Goal: Information Seeking & Learning: Learn about a topic

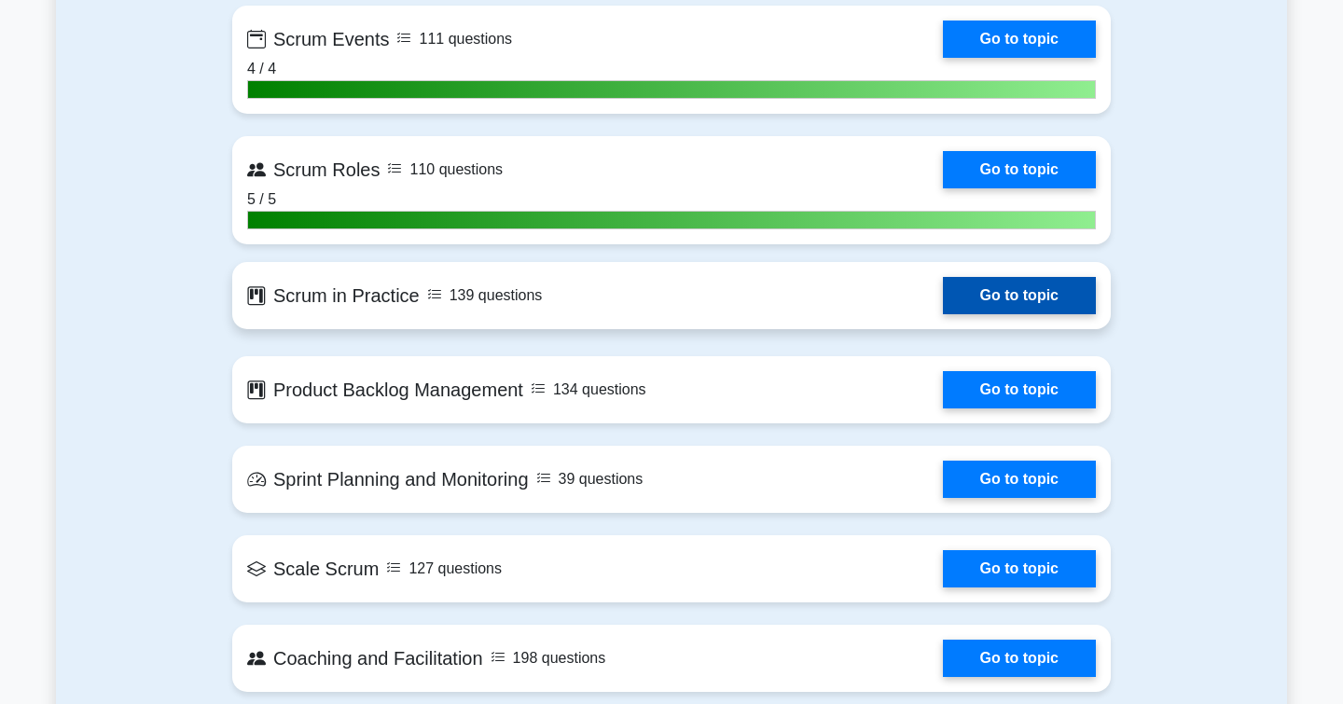
scroll to position [1749, 0]
click at [985, 298] on link "Go to topic" at bounding box center [1019, 295] width 153 height 37
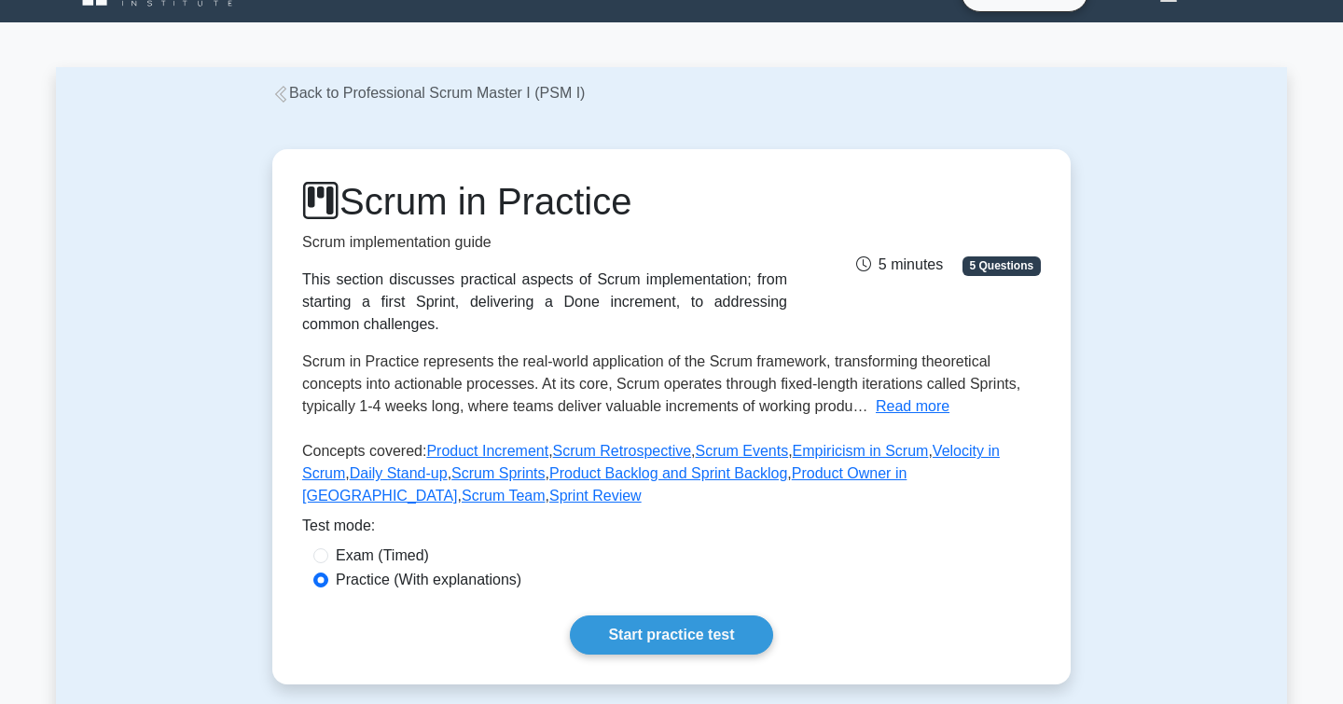
scroll to position [57, 0]
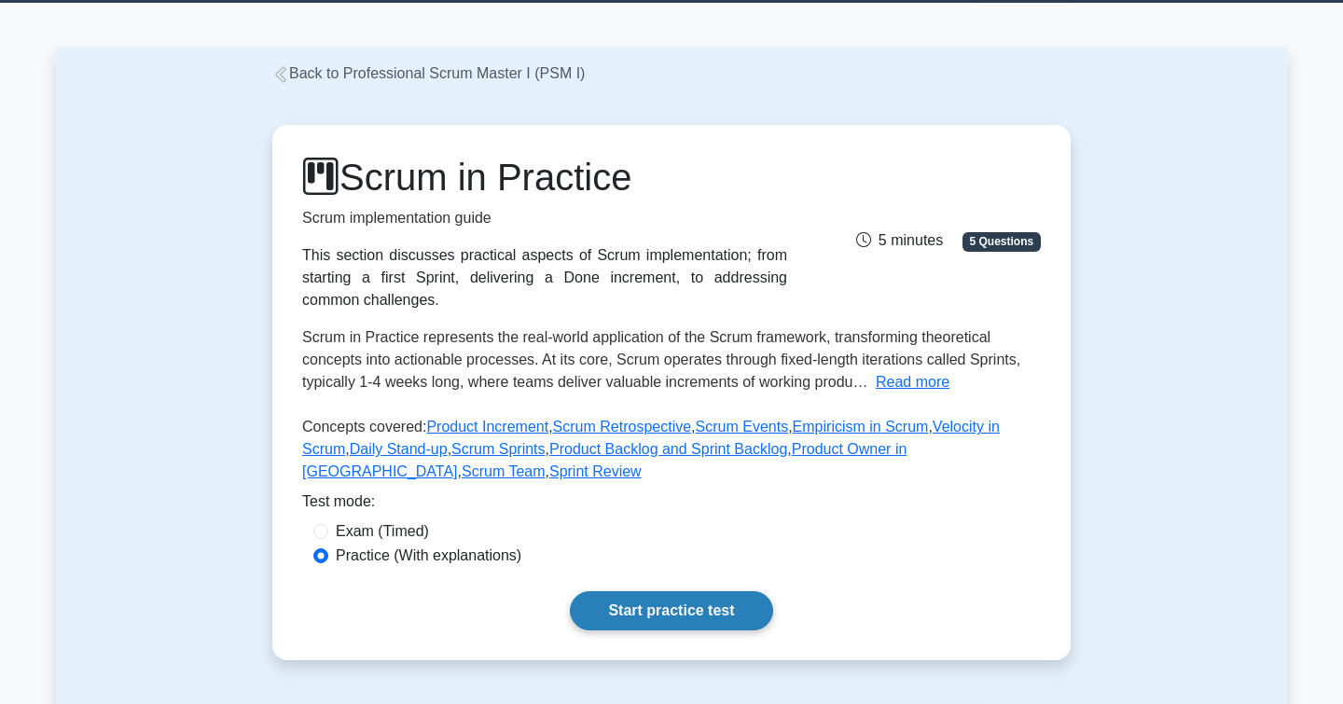
click at [626, 607] on link "Start practice test" at bounding box center [671, 610] width 202 height 39
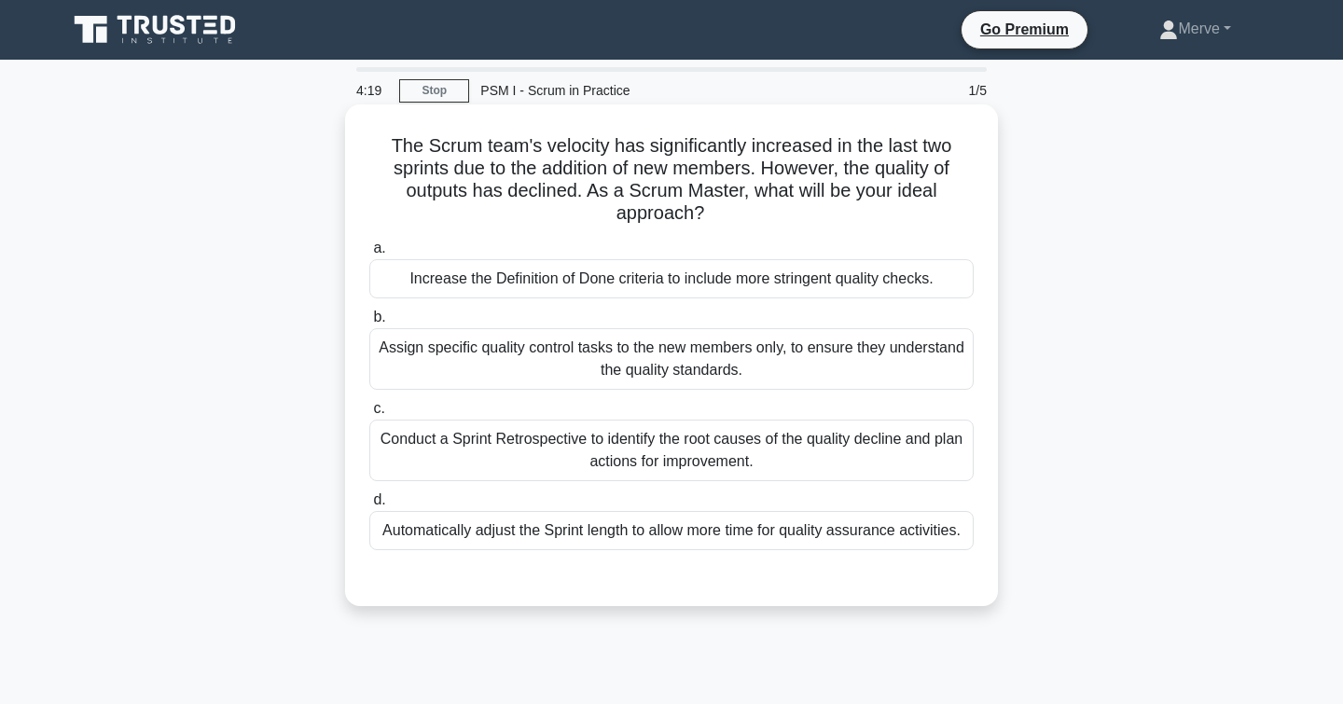
click at [417, 444] on div "Conduct a Sprint Retrospective to identify the root causes of the quality decli…" at bounding box center [671, 451] width 604 height 62
click at [369, 415] on input "c. Conduct a Sprint Retrospective to identify the root causes of the quality de…" at bounding box center [369, 409] width 0 height 12
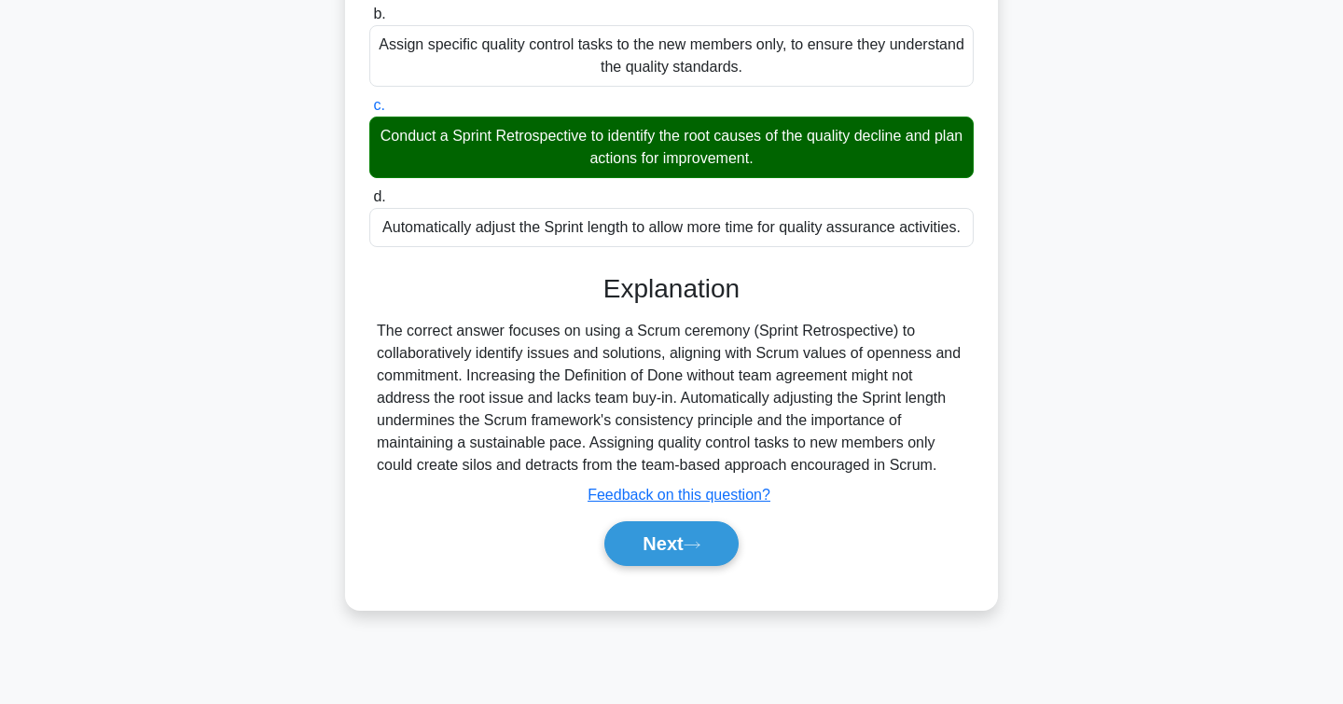
scroll to position [303, 0]
click at [642, 548] on button "Next" at bounding box center [670, 543] width 133 height 45
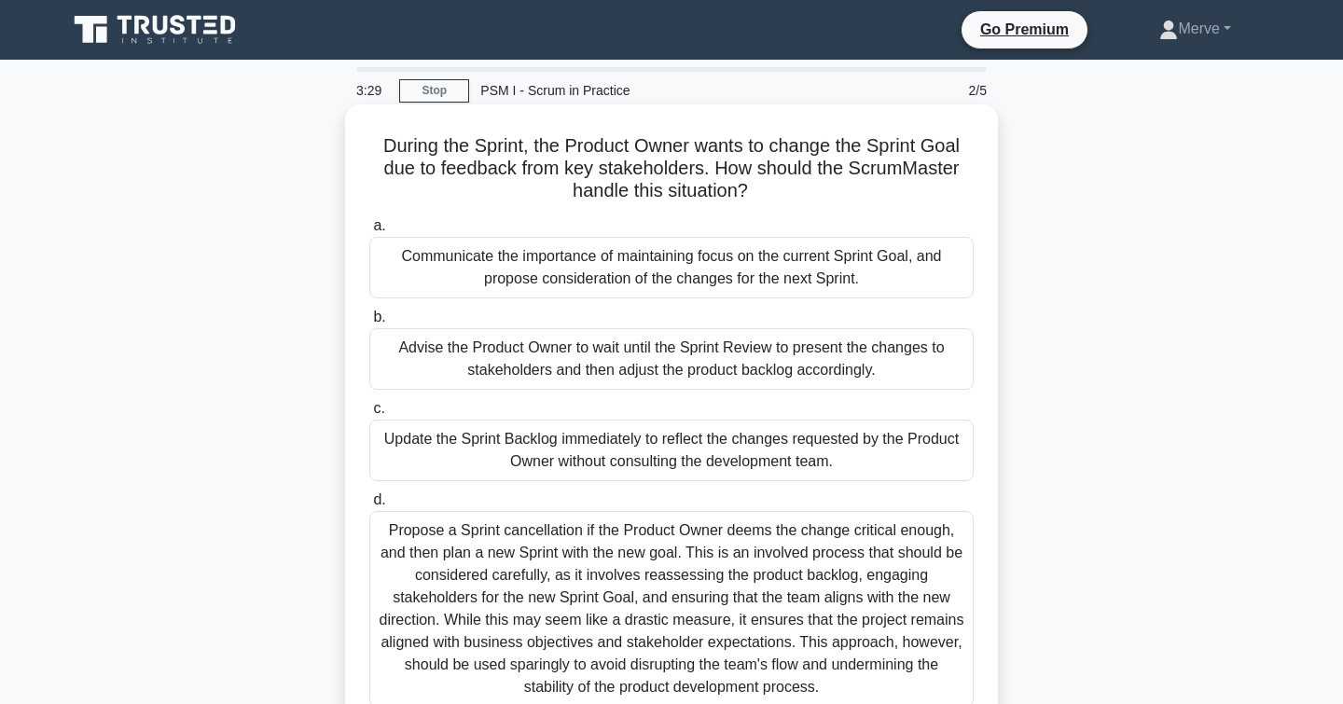
scroll to position [0, 0]
click at [486, 293] on div "Communicate the importance of maintaining focus on the current Sprint Goal, and…" at bounding box center [671, 268] width 604 height 62
click at [369, 232] on input "a. Communicate the importance of maintaining focus on the current Sprint Goal, …" at bounding box center [369, 226] width 0 height 12
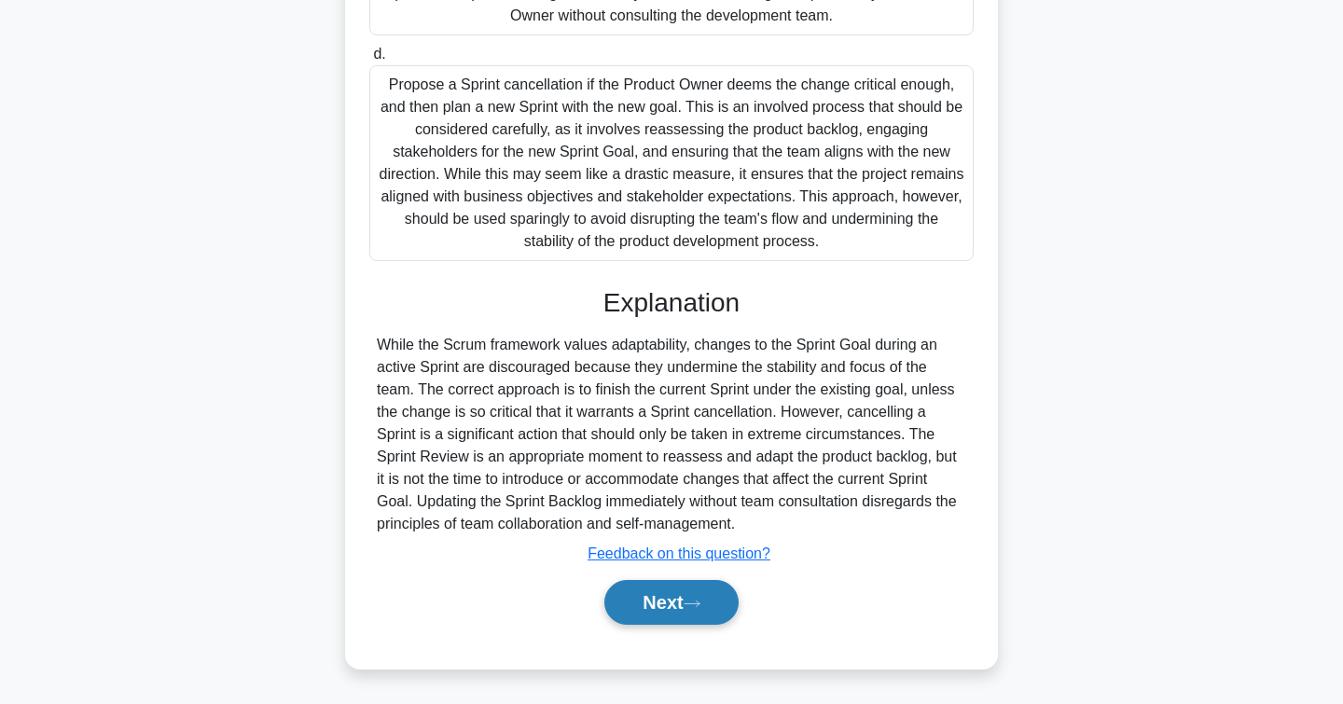
click at [654, 604] on button "Next" at bounding box center [670, 602] width 133 height 45
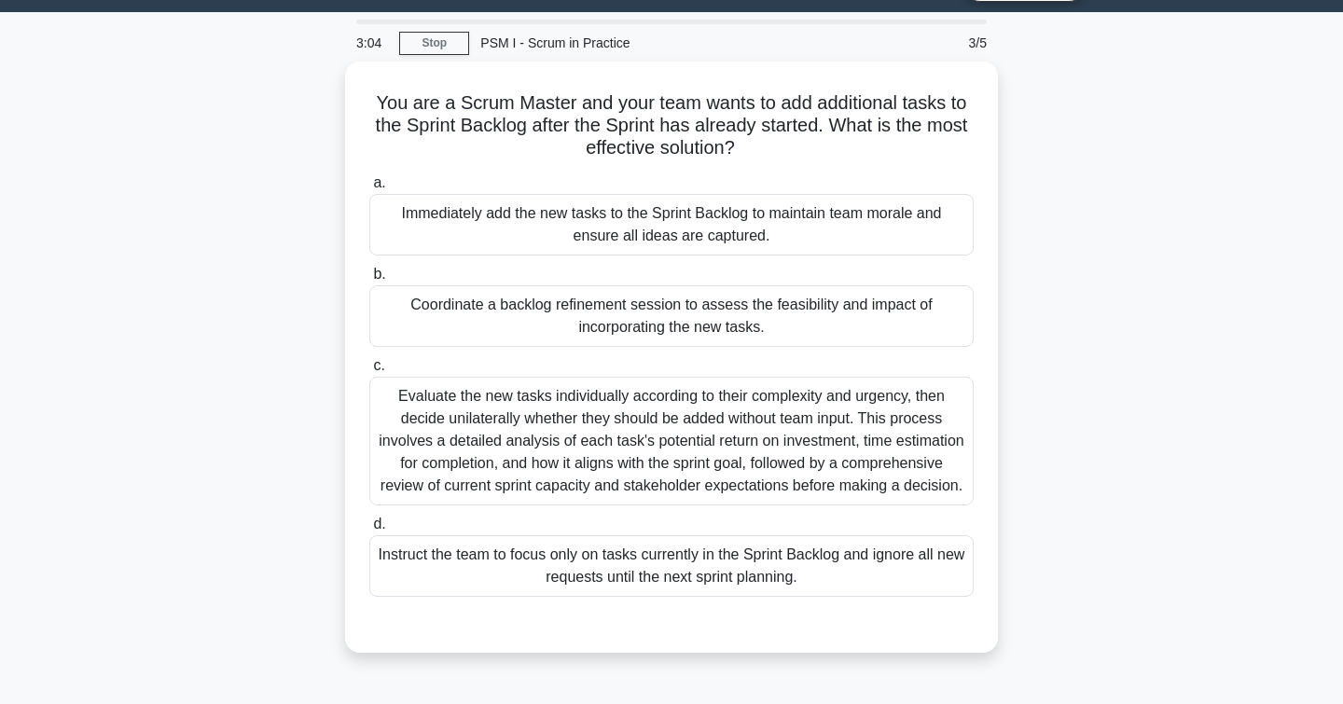
scroll to position [48, 0]
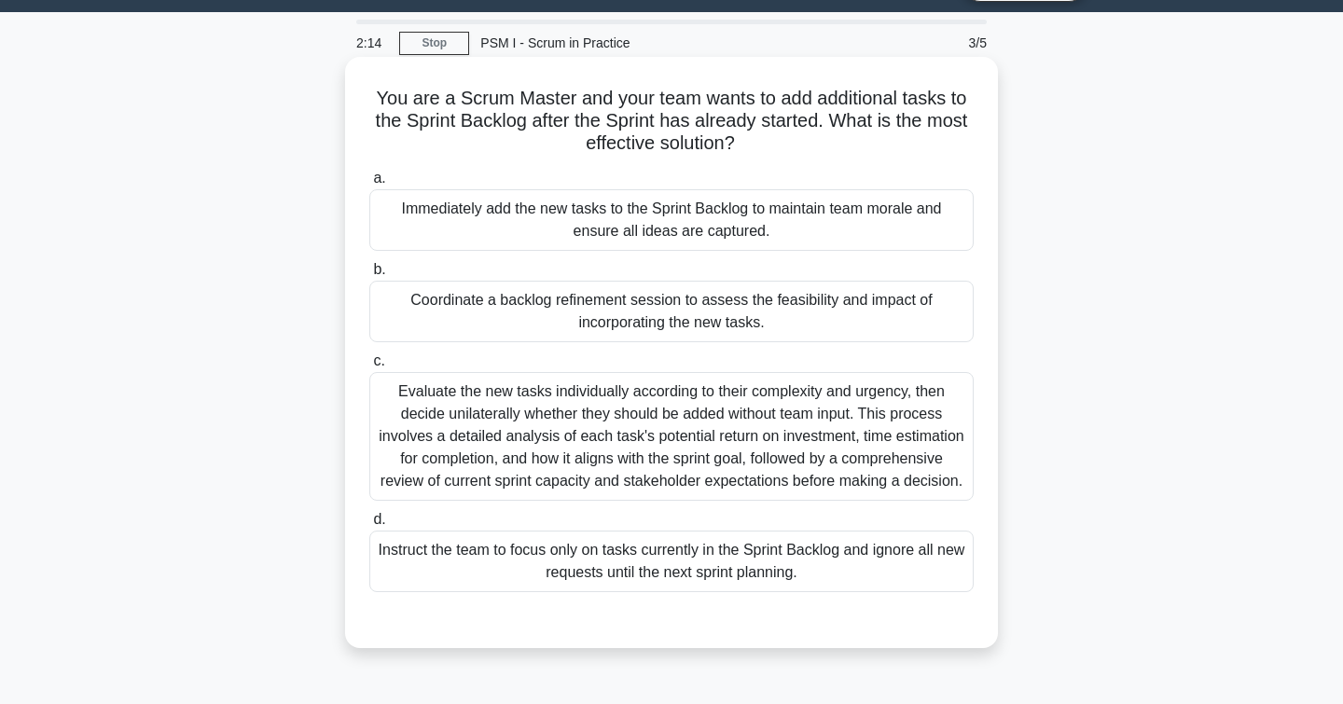
click at [428, 316] on div "Coordinate a backlog refinement session to assess the feasibility and impact of…" at bounding box center [671, 312] width 604 height 62
click at [369, 276] on input "b. Coordinate a backlog refinement session to assess the feasibility and impact…" at bounding box center [369, 270] width 0 height 12
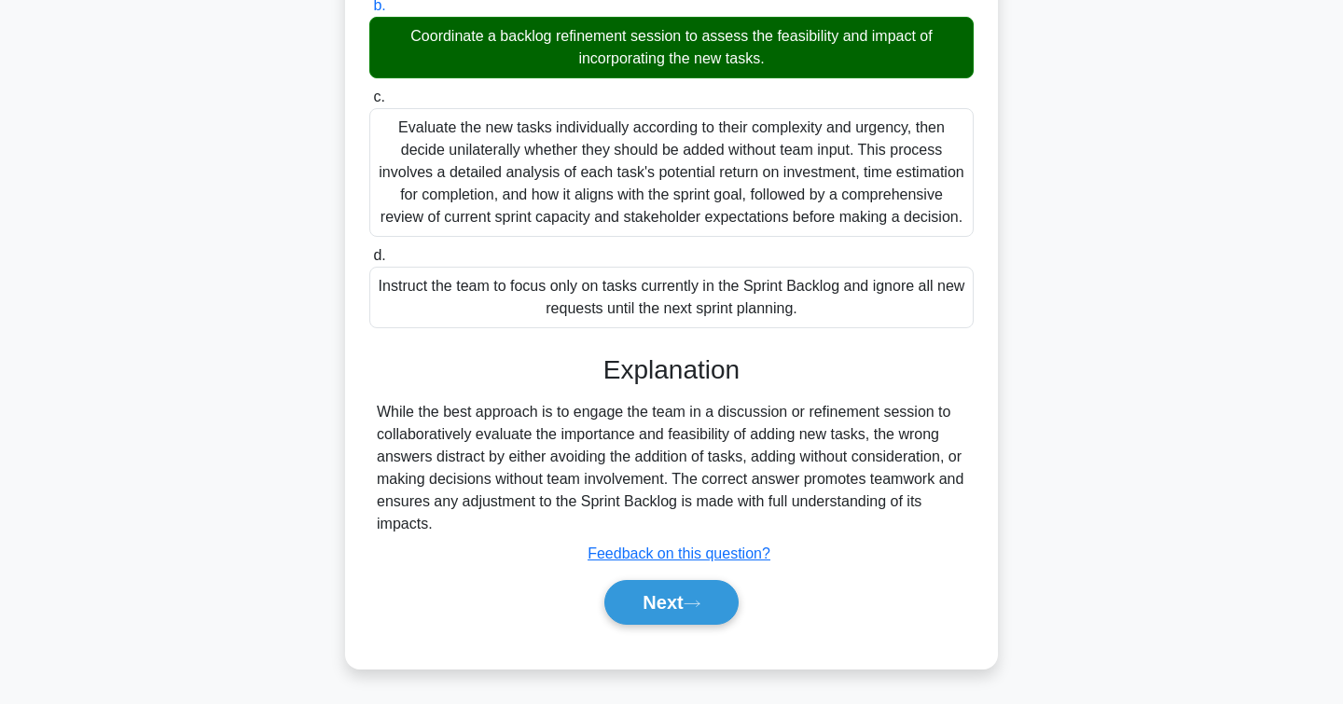
scroll to position [311, 0]
click at [631, 604] on button "Next" at bounding box center [670, 602] width 133 height 45
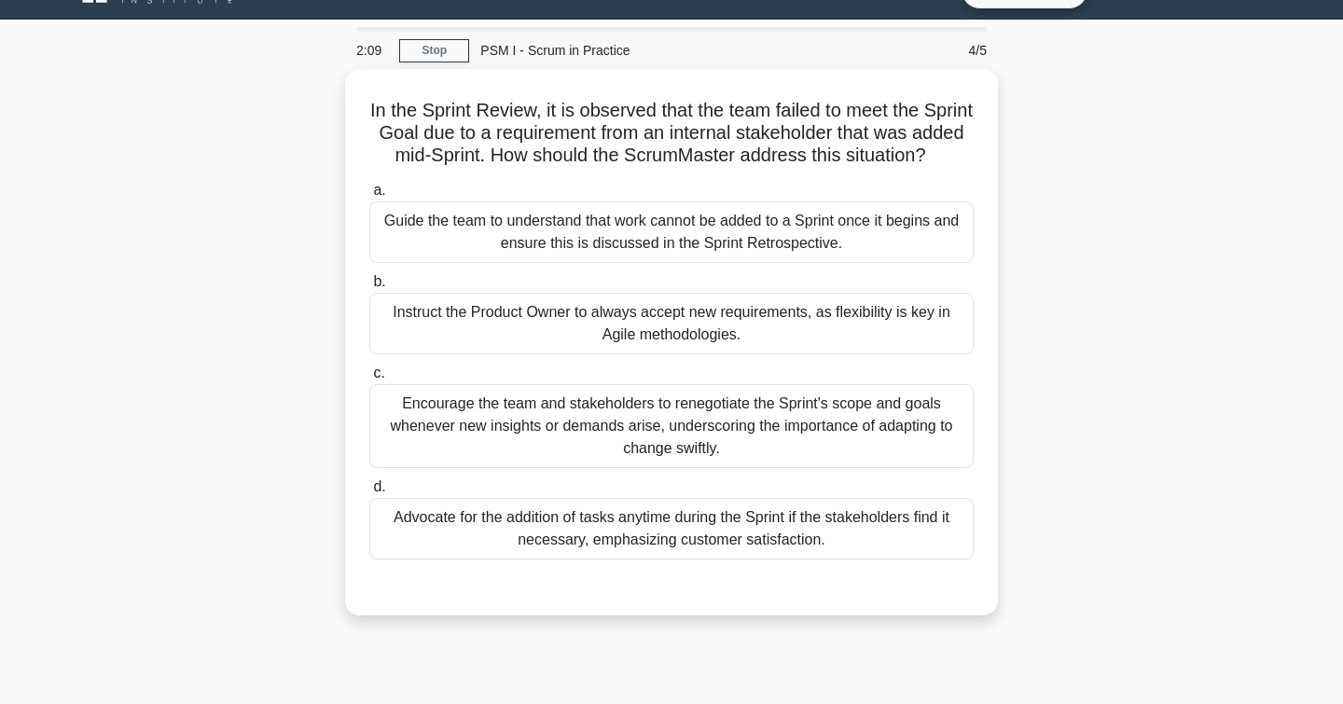
scroll to position [37, 0]
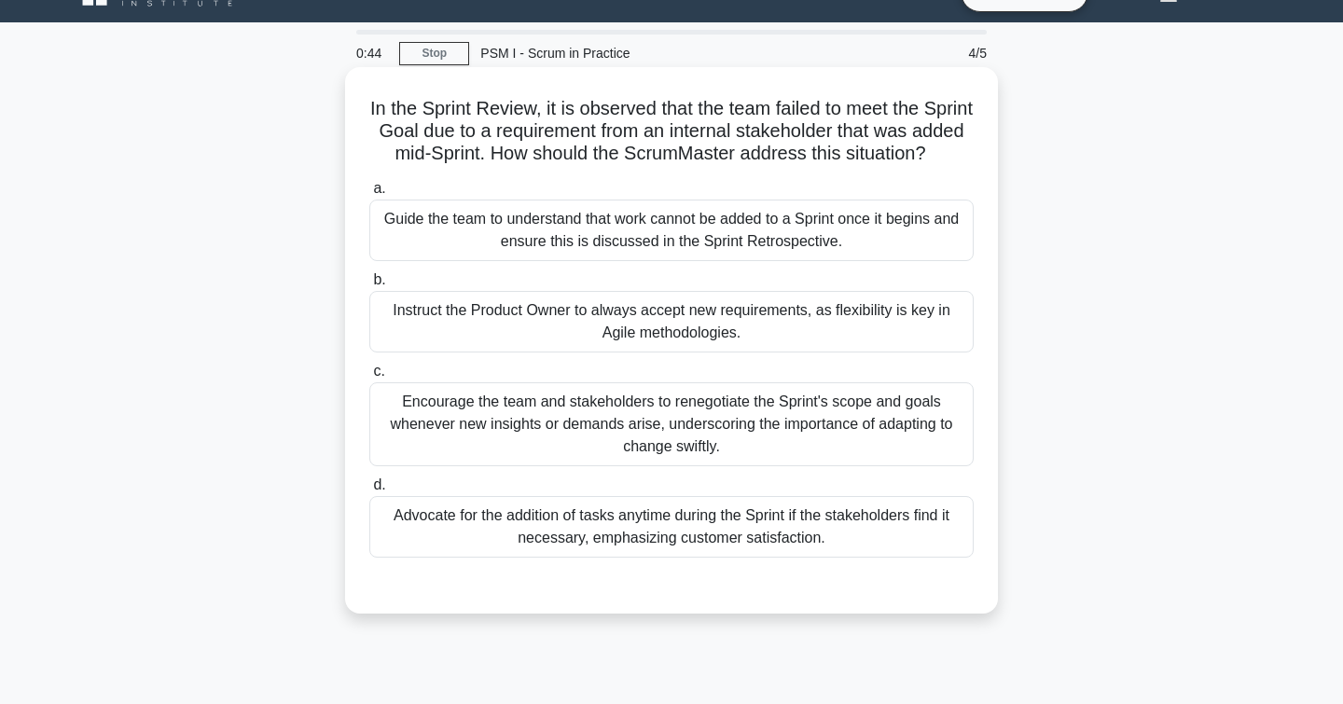
click at [487, 255] on div "Guide the team to understand that work cannot be added to a Sprint once it begi…" at bounding box center [671, 231] width 604 height 62
click at [369, 195] on input "a. Guide the team to understand that work cannot be added to a Sprint once it b…" at bounding box center [369, 189] width 0 height 12
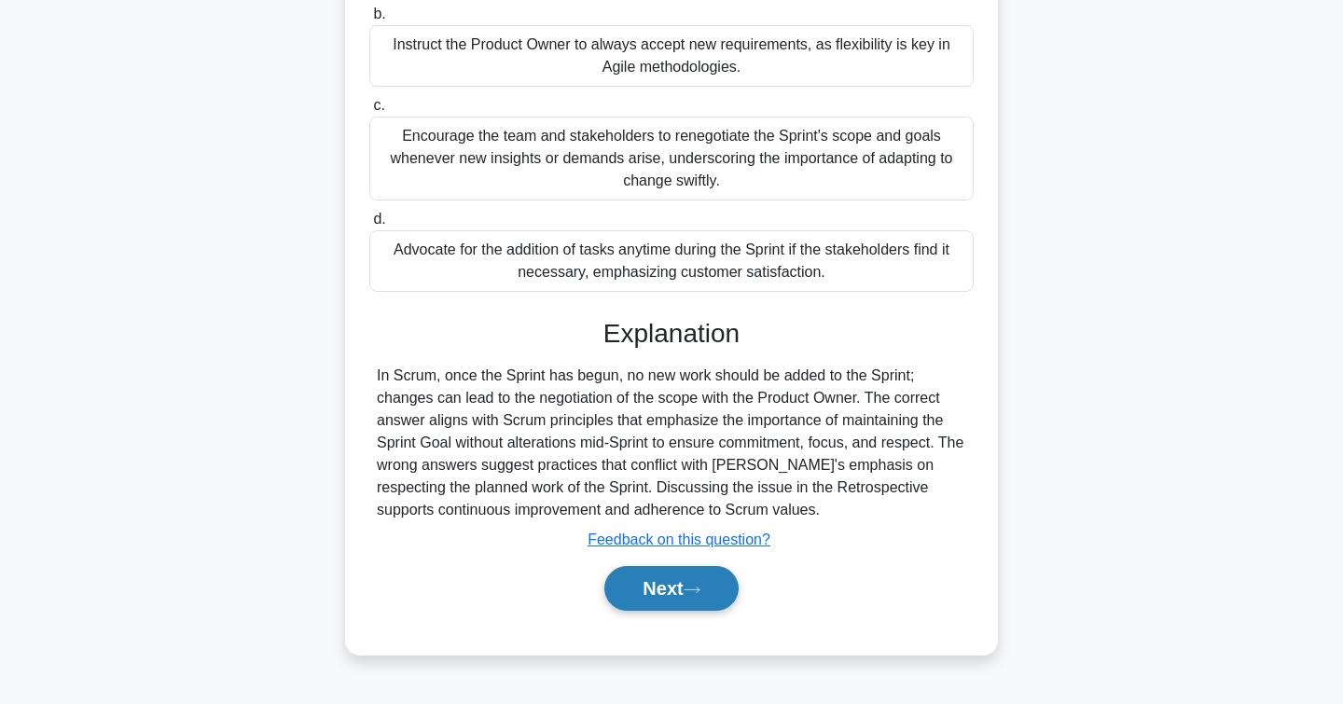
click at [628, 586] on button "Next" at bounding box center [670, 588] width 133 height 45
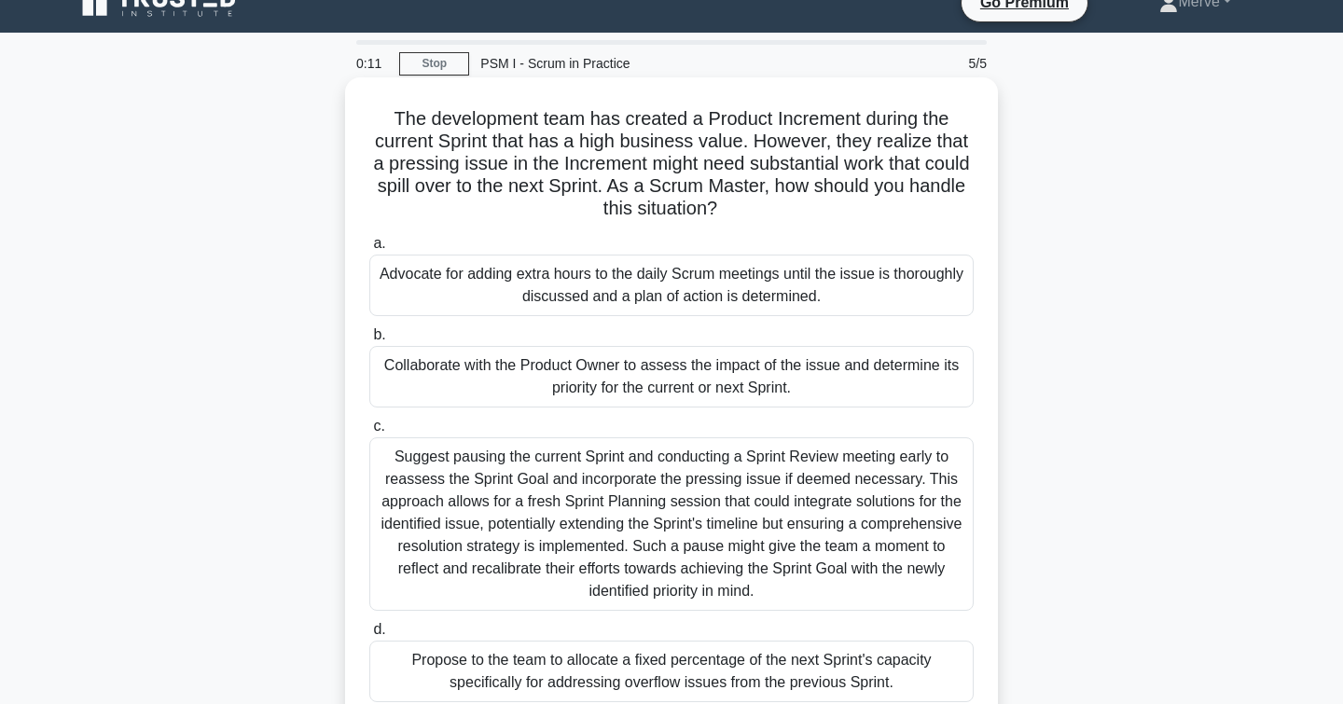
scroll to position [23, 0]
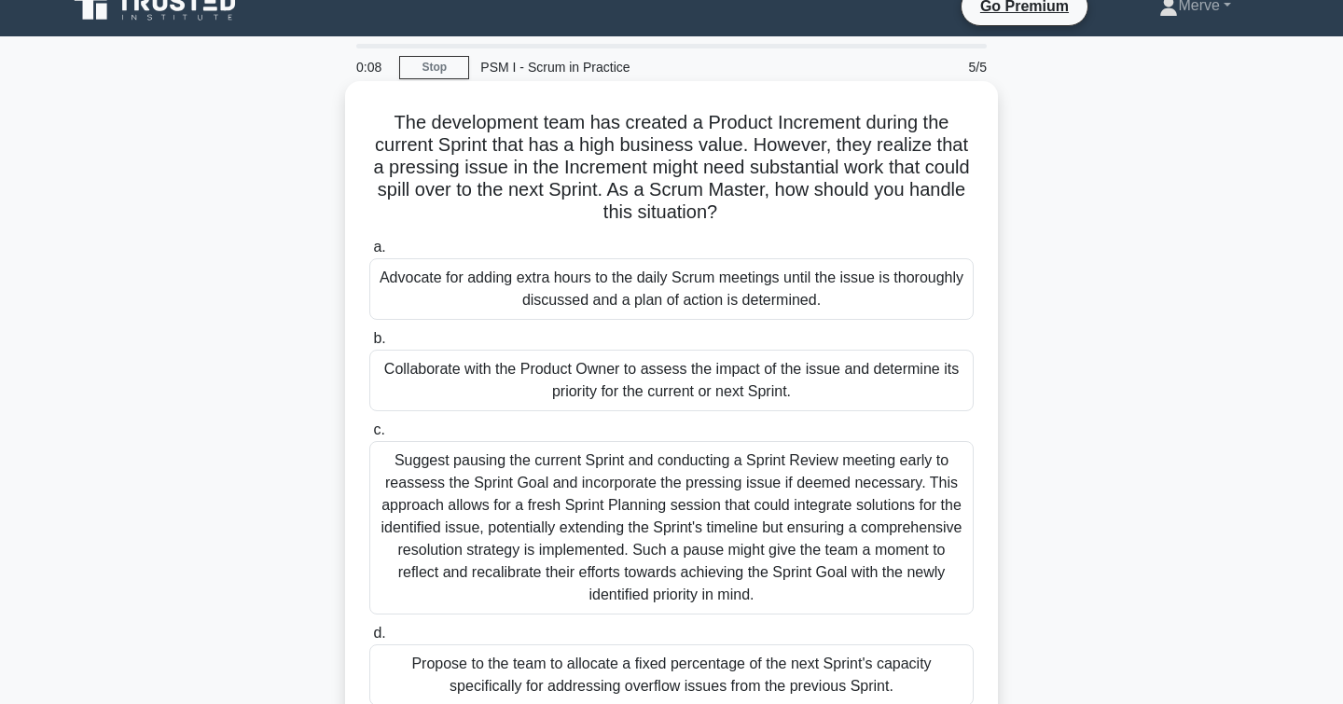
click at [423, 376] on div "Collaborate with the Product Owner to assess the impact of the issue and determ…" at bounding box center [671, 381] width 604 height 62
click at [369, 345] on input "b. Collaborate with the Product Owner to assess the impact of the issue and det…" at bounding box center [369, 339] width 0 height 12
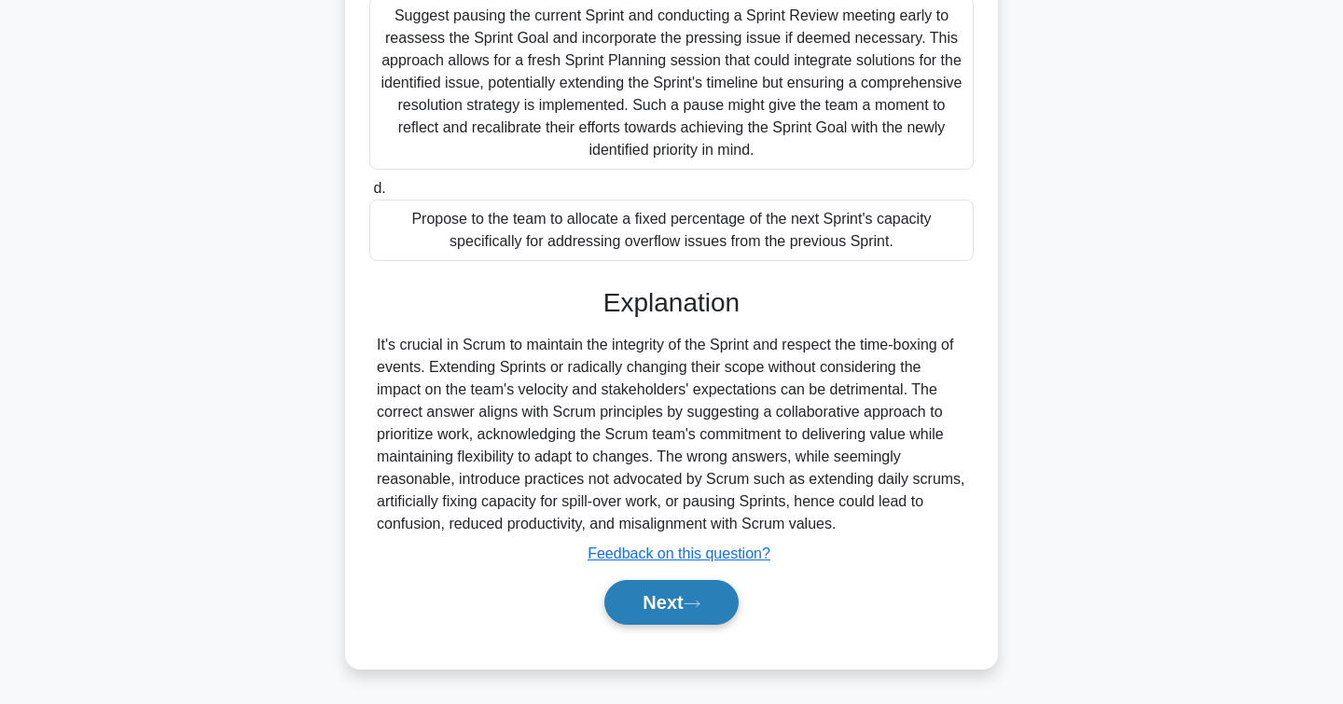
scroll to position [468, 0]
click at [632, 596] on button "Next" at bounding box center [670, 602] width 133 height 45
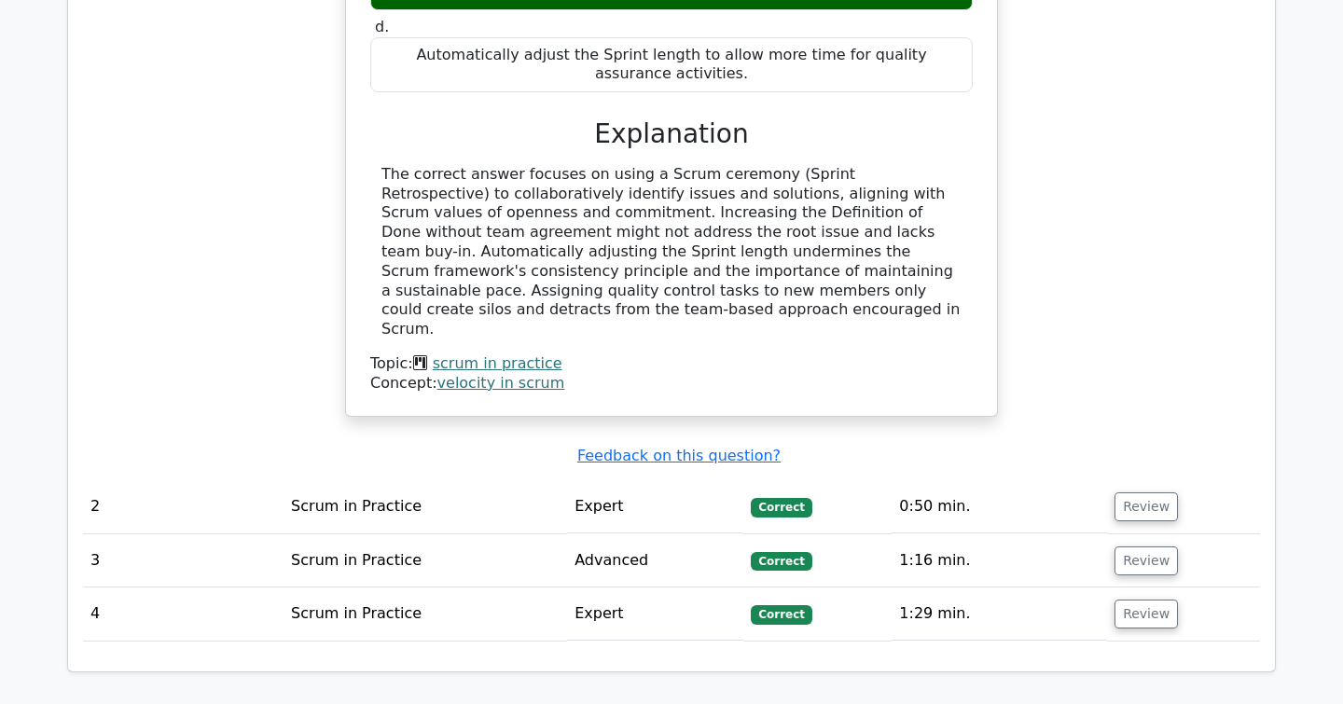
scroll to position [1908, 0]
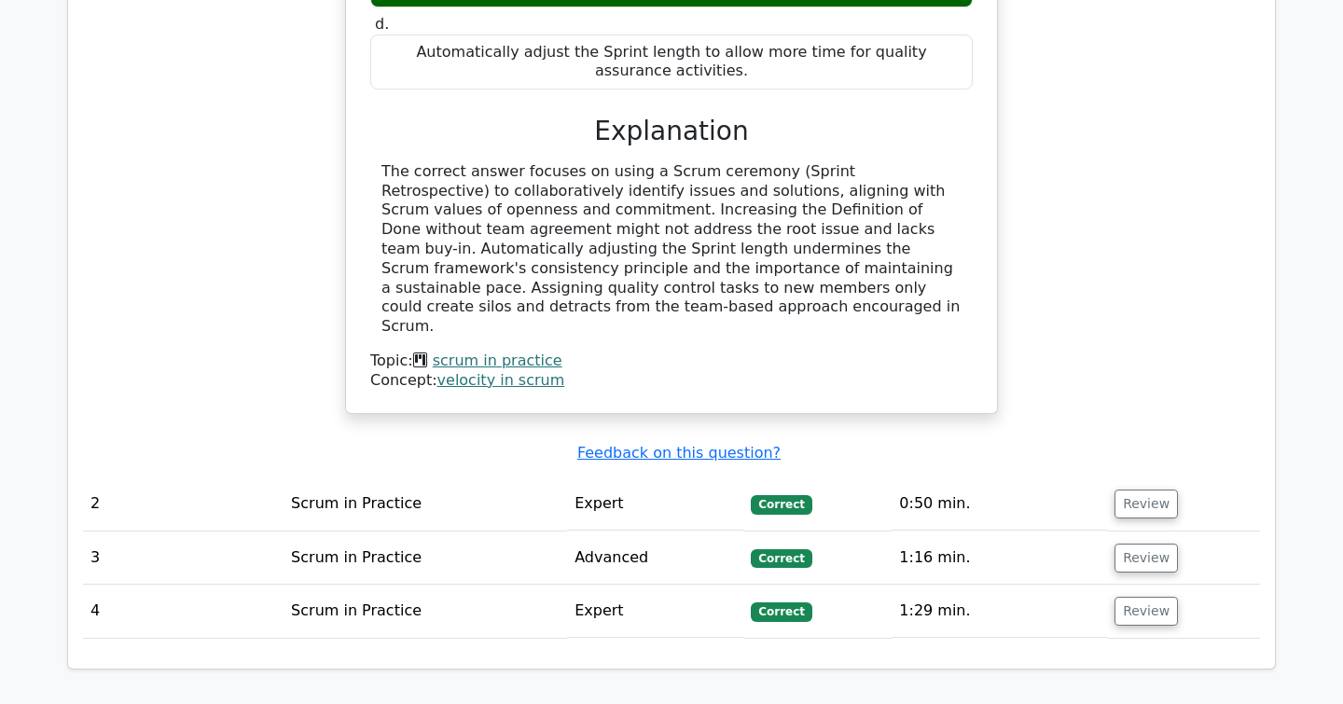
click at [365, 477] on td "Scrum in Practice" at bounding box center [424, 503] width 283 height 53
click at [1126, 489] on button "Review" at bounding box center [1145, 503] width 63 height 29
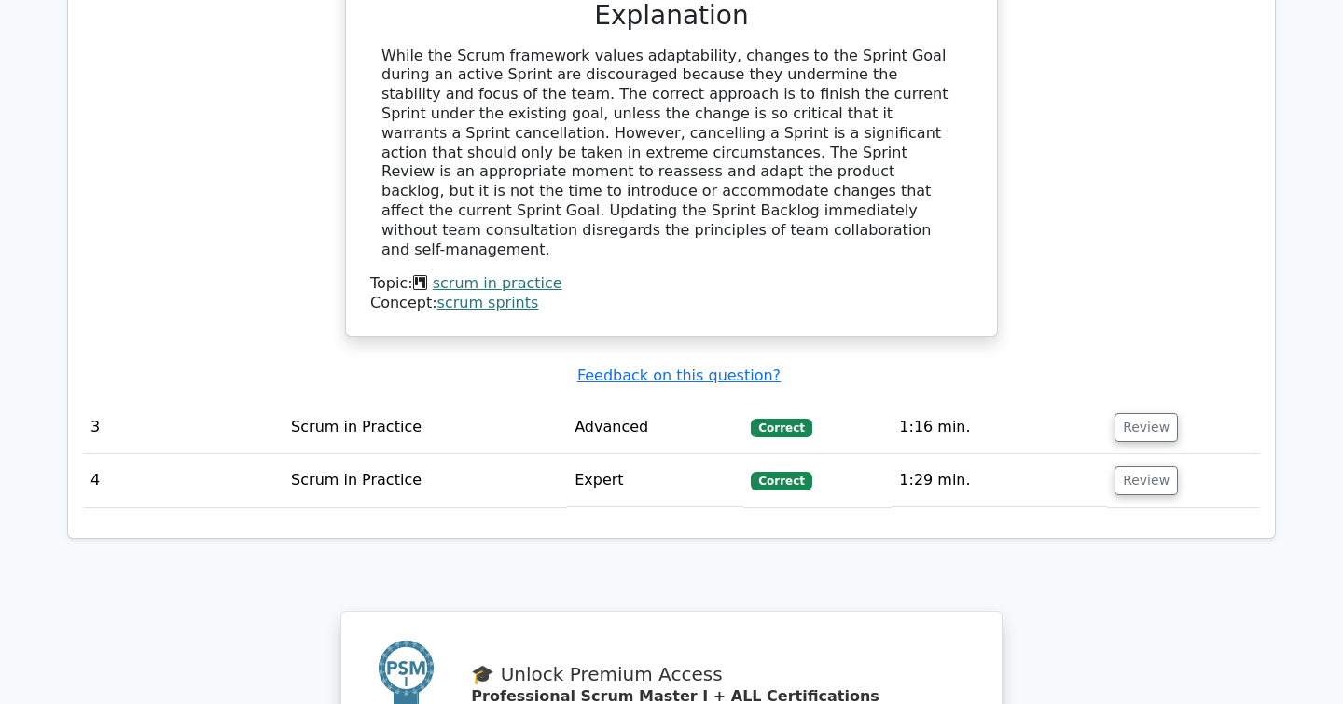
scroll to position [3037, 0]
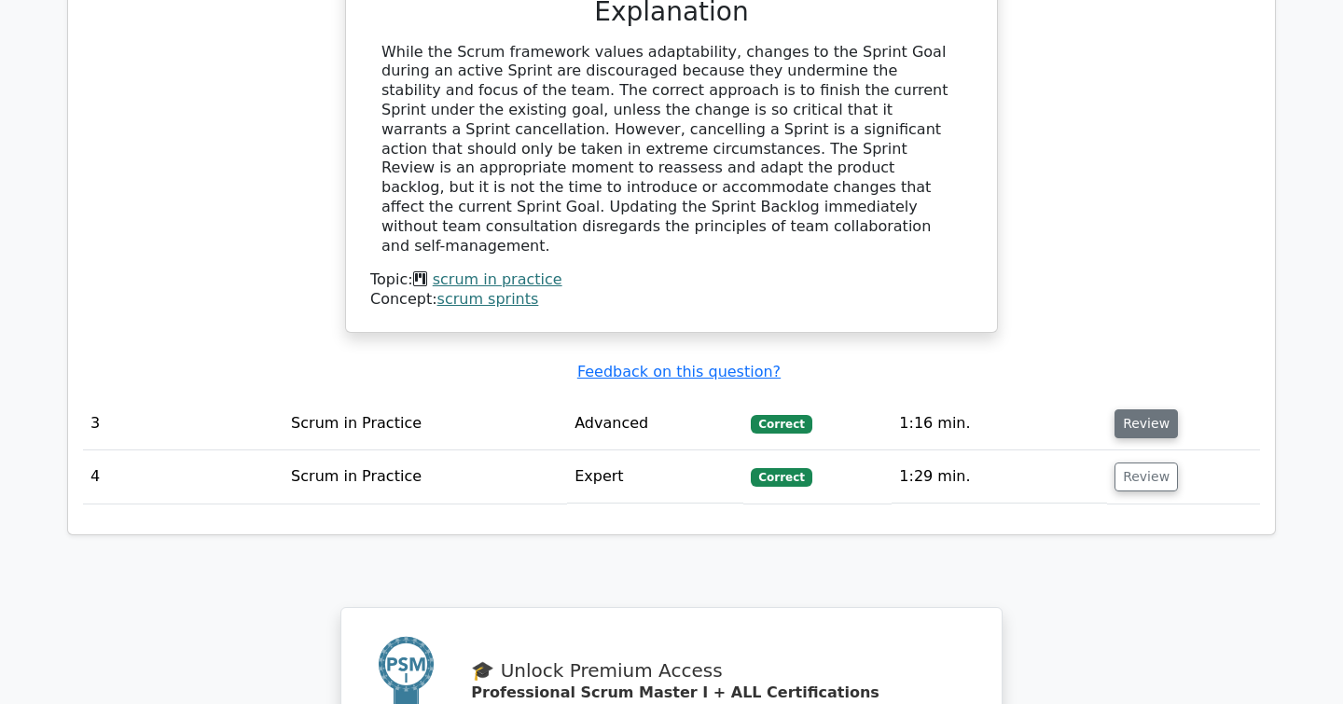
click at [1138, 409] on button "Review" at bounding box center [1145, 423] width 63 height 29
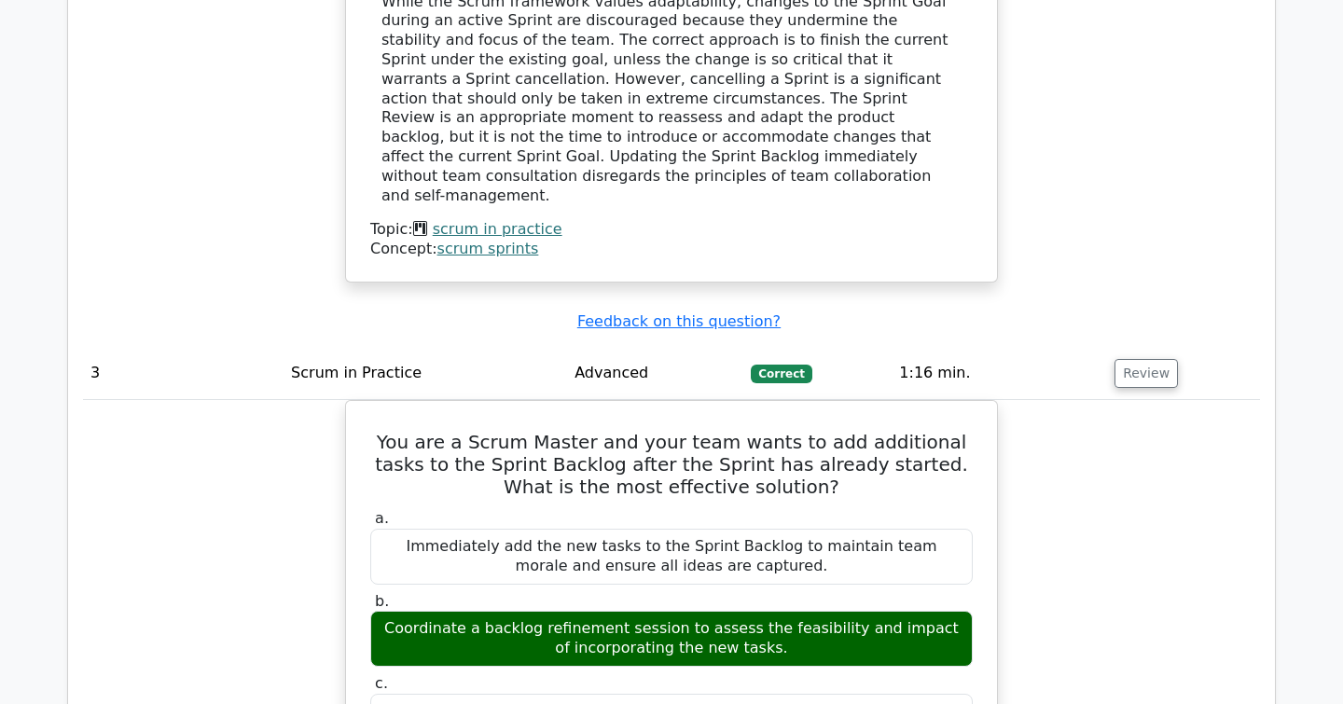
scroll to position [3087, 0]
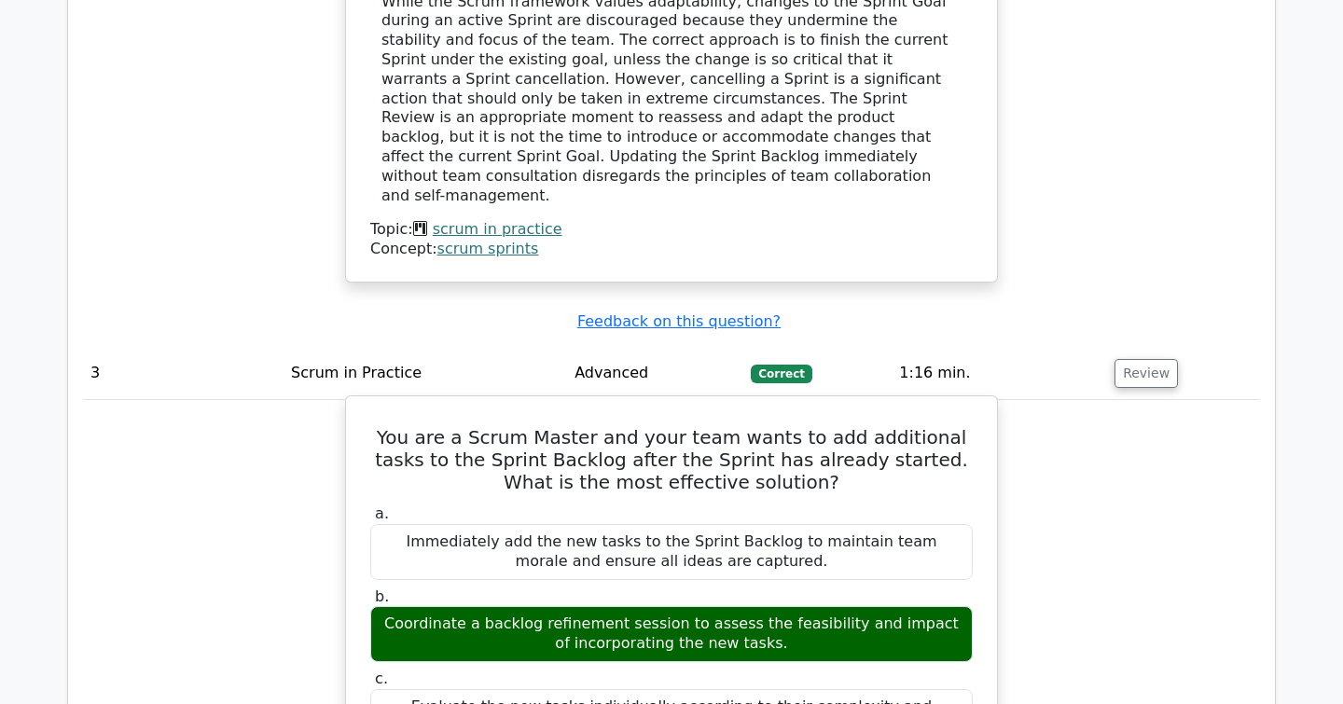
drag, startPoint x: 781, startPoint y: 504, endPoint x: 399, endPoint y: 479, distance: 383.1
click at [398, 606] on div "Coordinate a backlog refinement session to assess the feasibility and impact of…" at bounding box center [671, 634] width 602 height 56
copy div "Coordinate a backlog refinement session to assess the feasibility and impact of…"
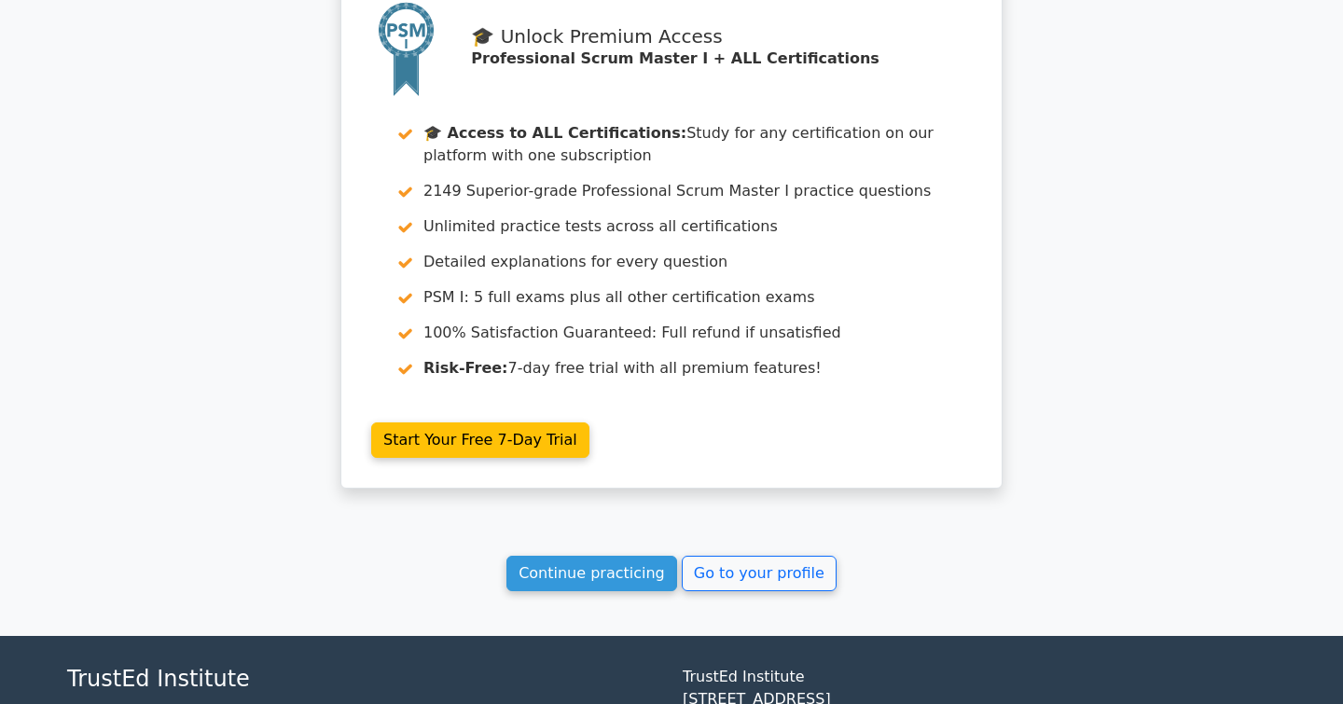
scroll to position [4599, 0]
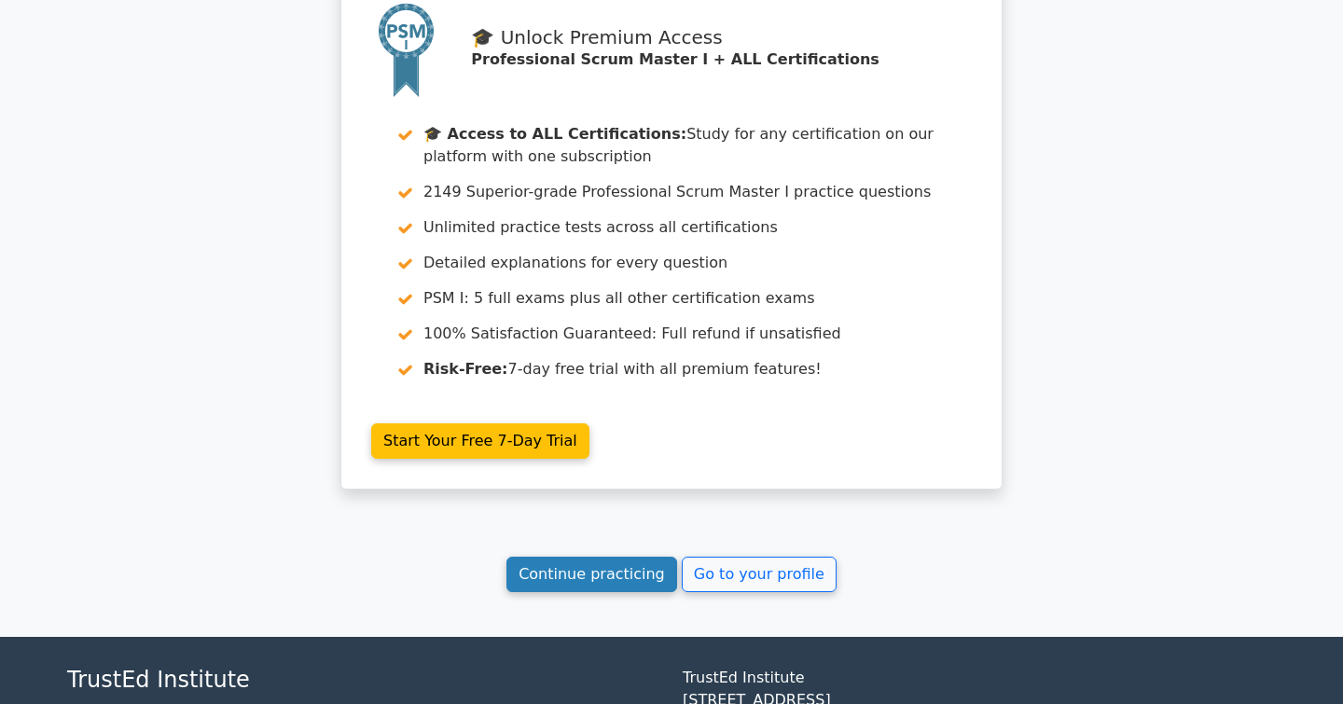
click at [627, 557] on link "Continue practicing" at bounding box center [591, 574] width 171 height 35
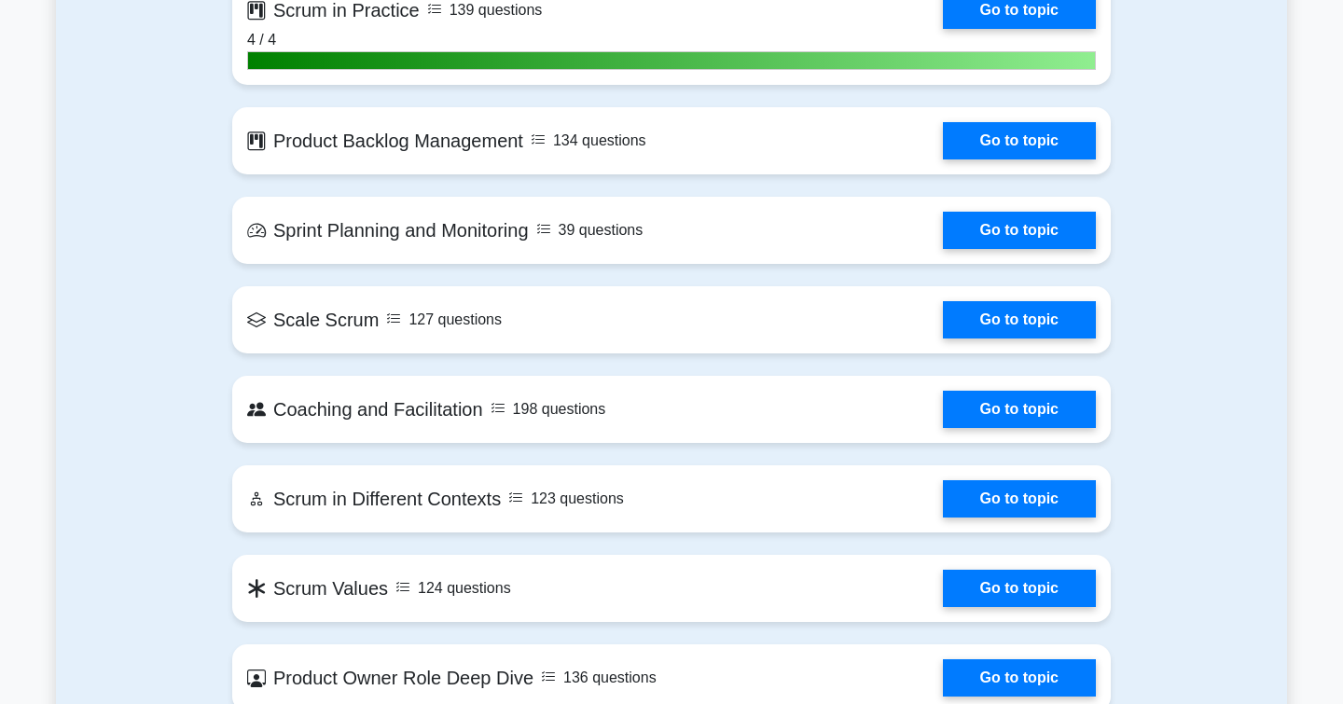
scroll to position [2032, 0]
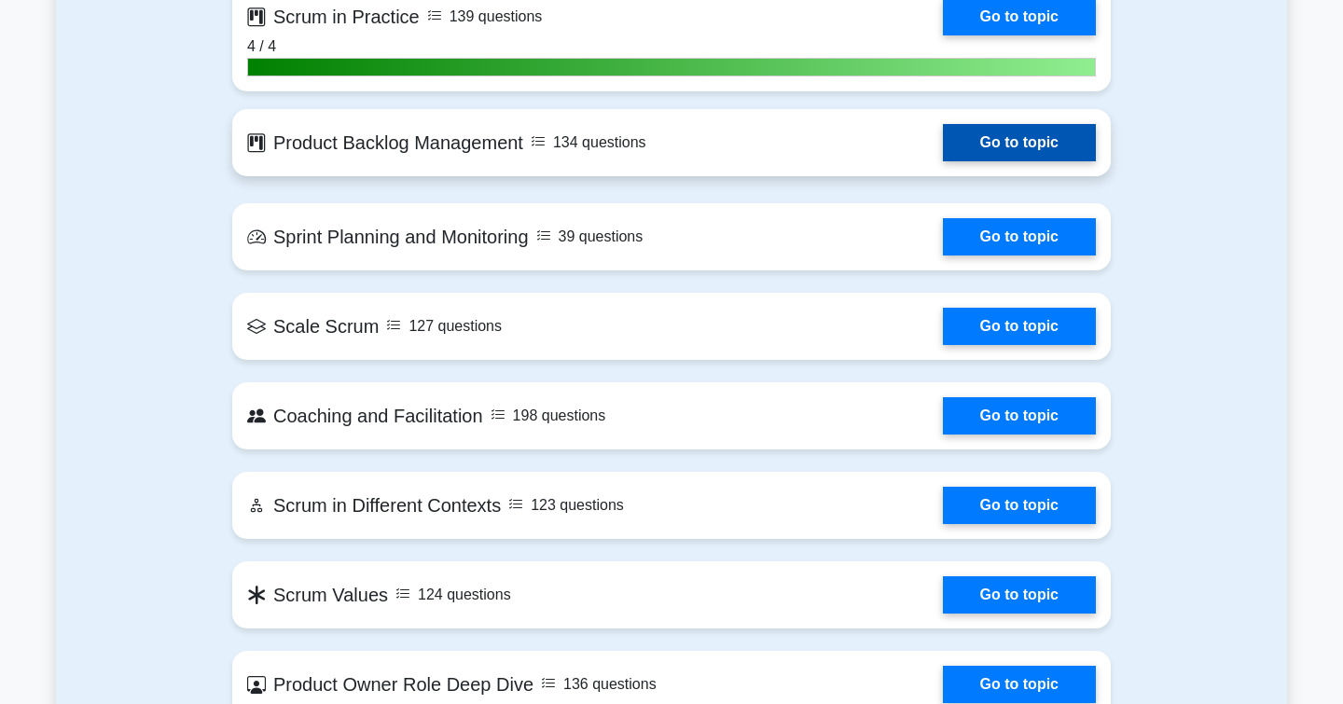
click at [989, 143] on link "Go to topic" at bounding box center [1019, 142] width 153 height 37
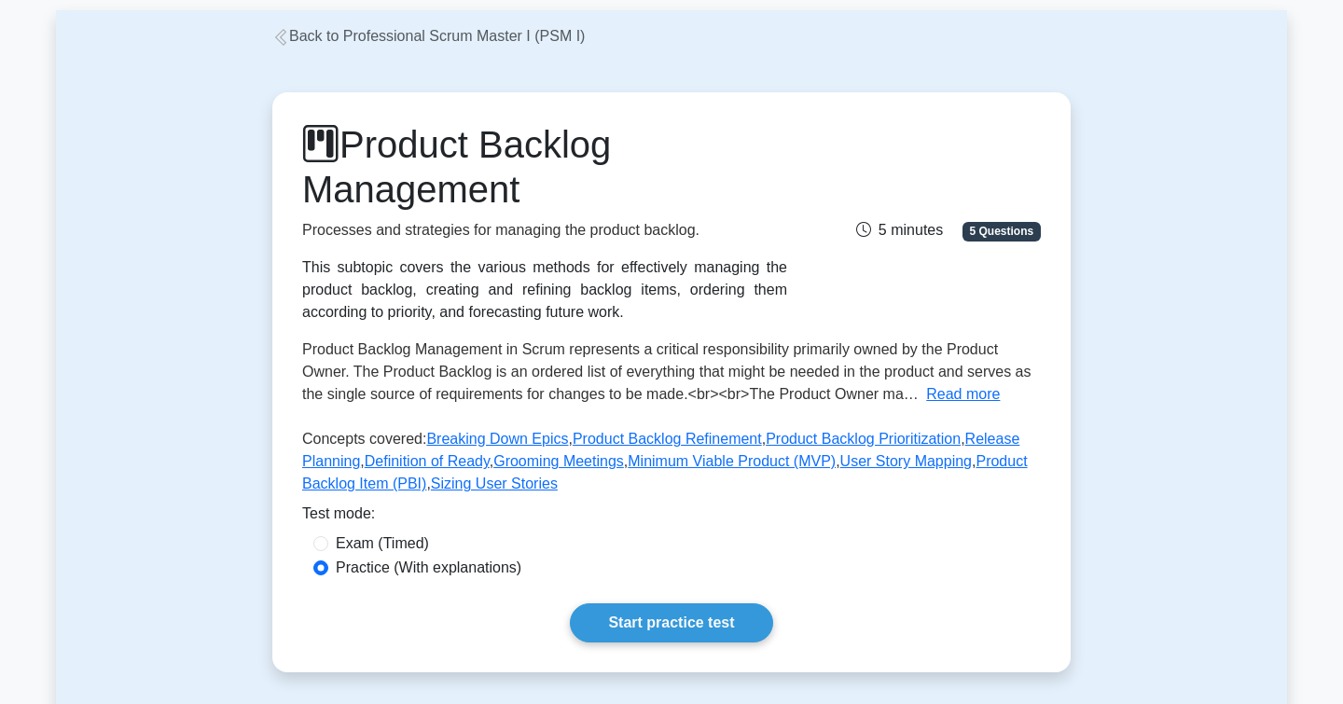
scroll to position [173, 0]
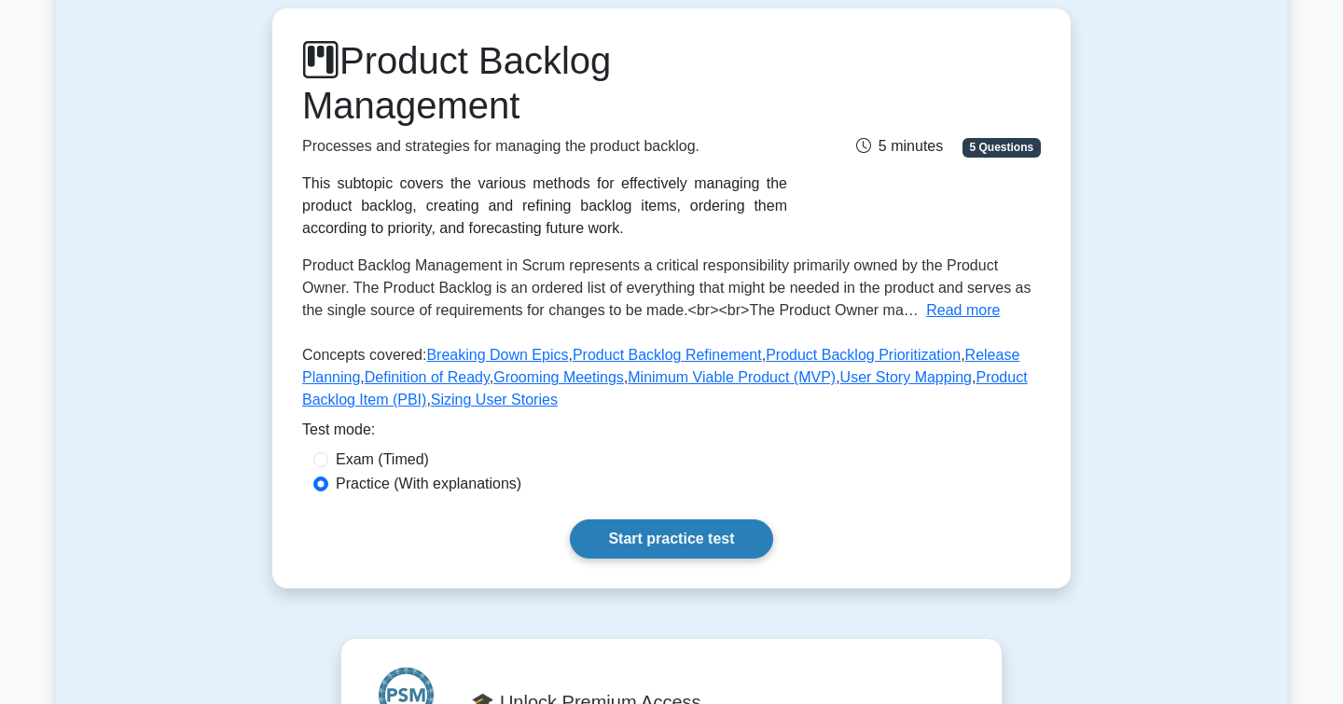
click at [639, 538] on link "Start practice test" at bounding box center [671, 538] width 202 height 39
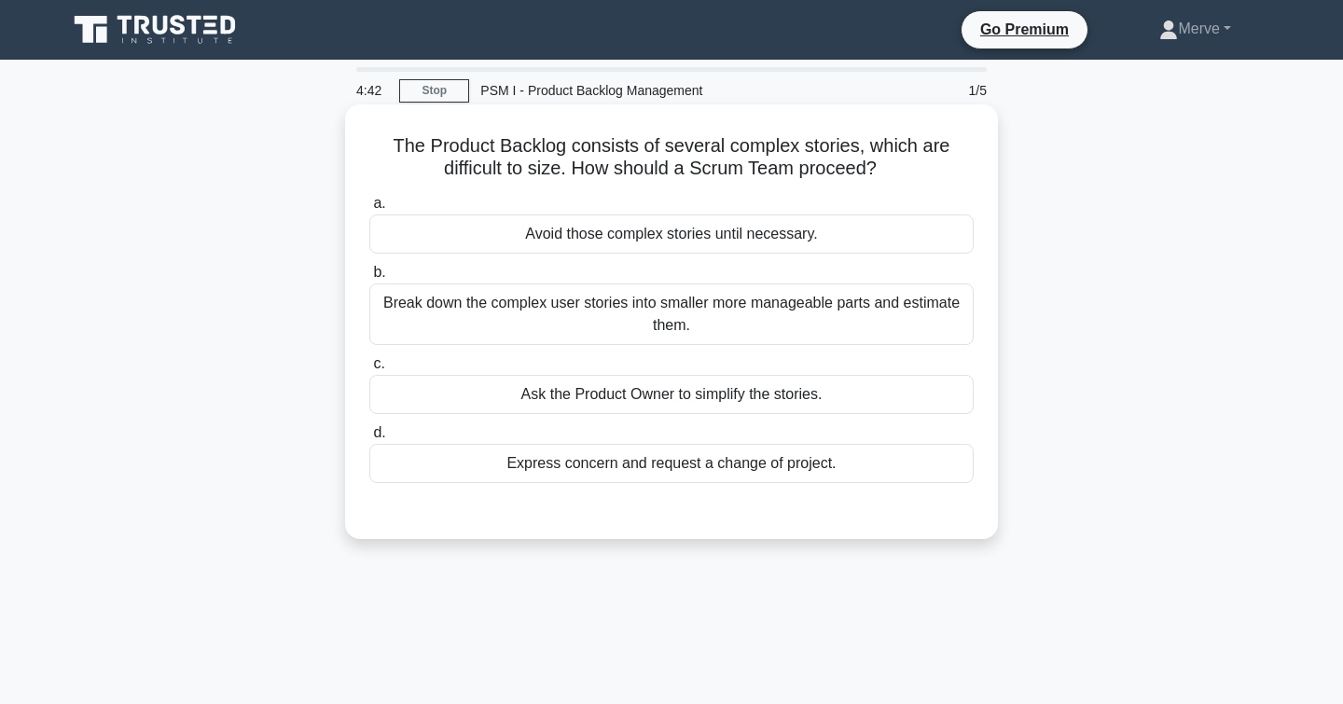
click at [403, 315] on div "Break down the complex user stories into smaller more manageable parts and esti…" at bounding box center [671, 314] width 604 height 62
click at [369, 279] on input "b. Break down the complex user stories into smaller more manageable parts and e…" at bounding box center [369, 273] width 0 height 12
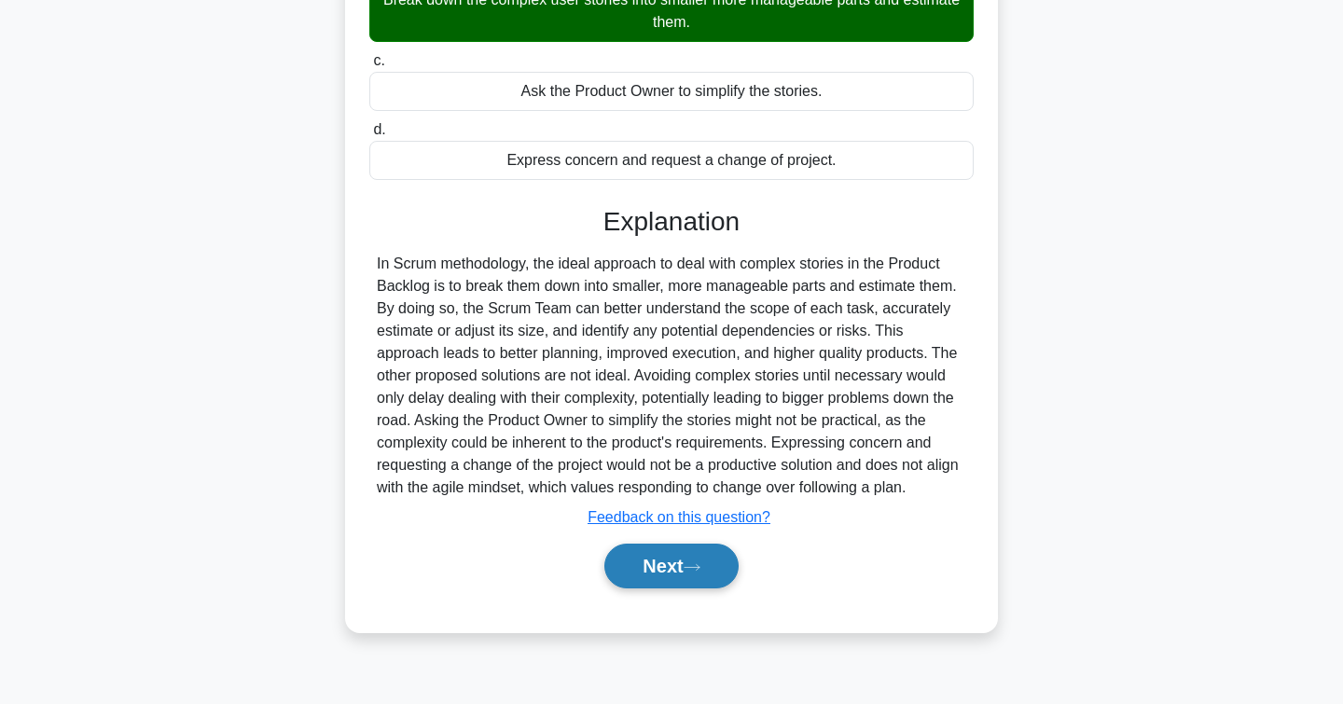
scroll to position [303, 0]
click at [620, 562] on button "Next" at bounding box center [670, 566] width 133 height 45
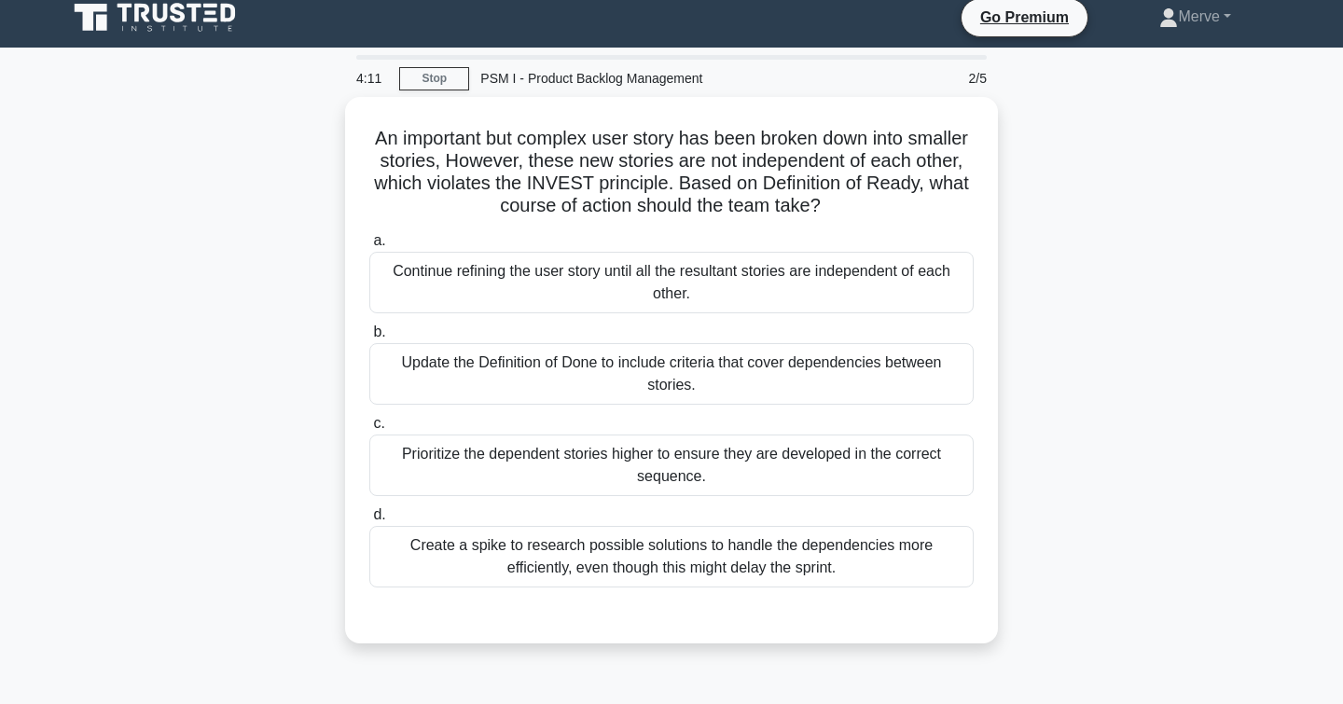
scroll to position [12, 0]
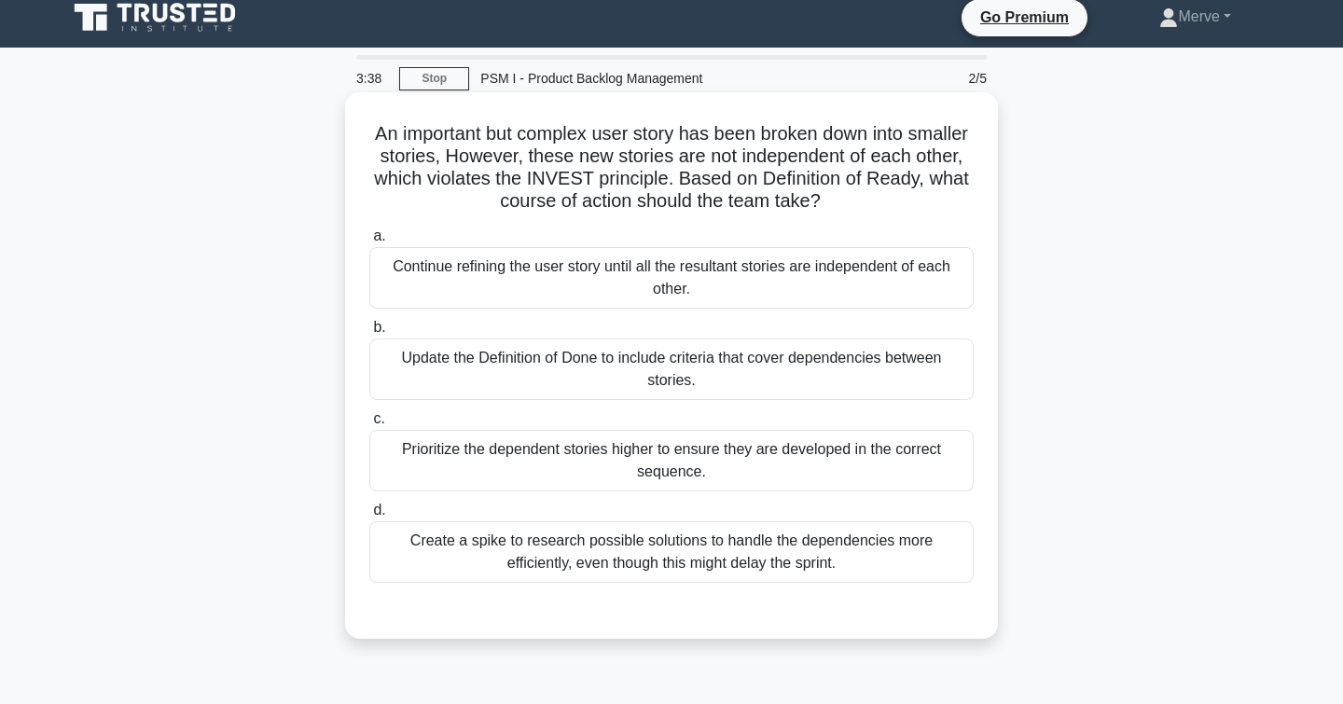
click at [408, 279] on div "Continue refining the user story until all the resultant stories are independen…" at bounding box center [671, 278] width 604 height 62
click at [369, 242] on input "a. Continue refining the user story until all the resultant stories are indepen…" at bounding box center [369, 236] width 0 height 12
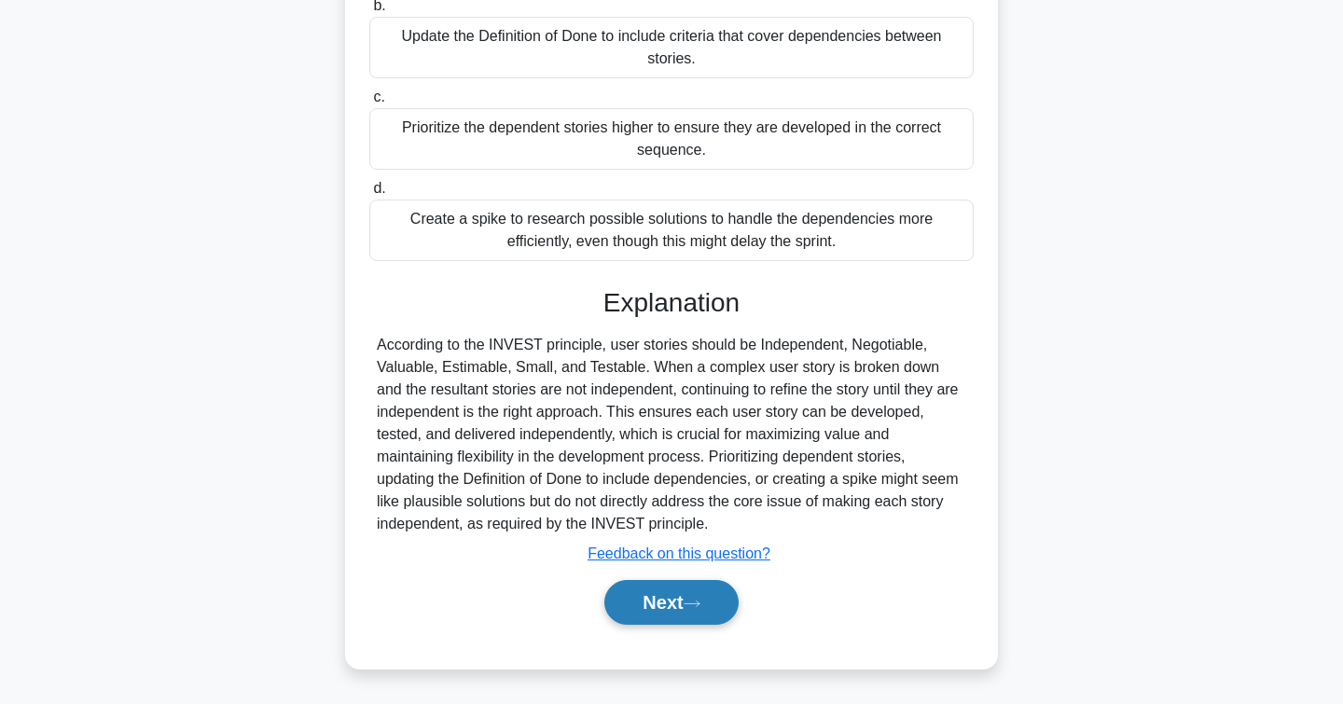
click at [647, 591] on button "Next" at bounding box center [670, 602] width 133 height 45
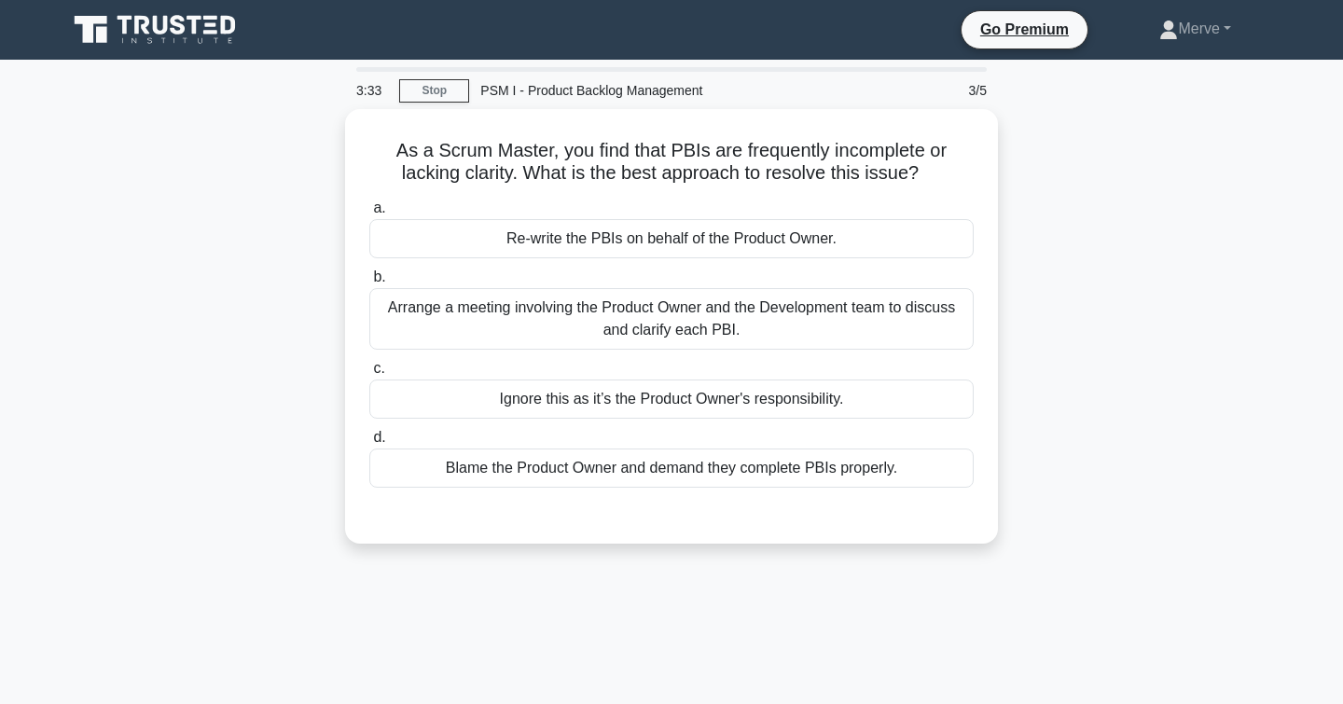
scroll to position [0, 0]
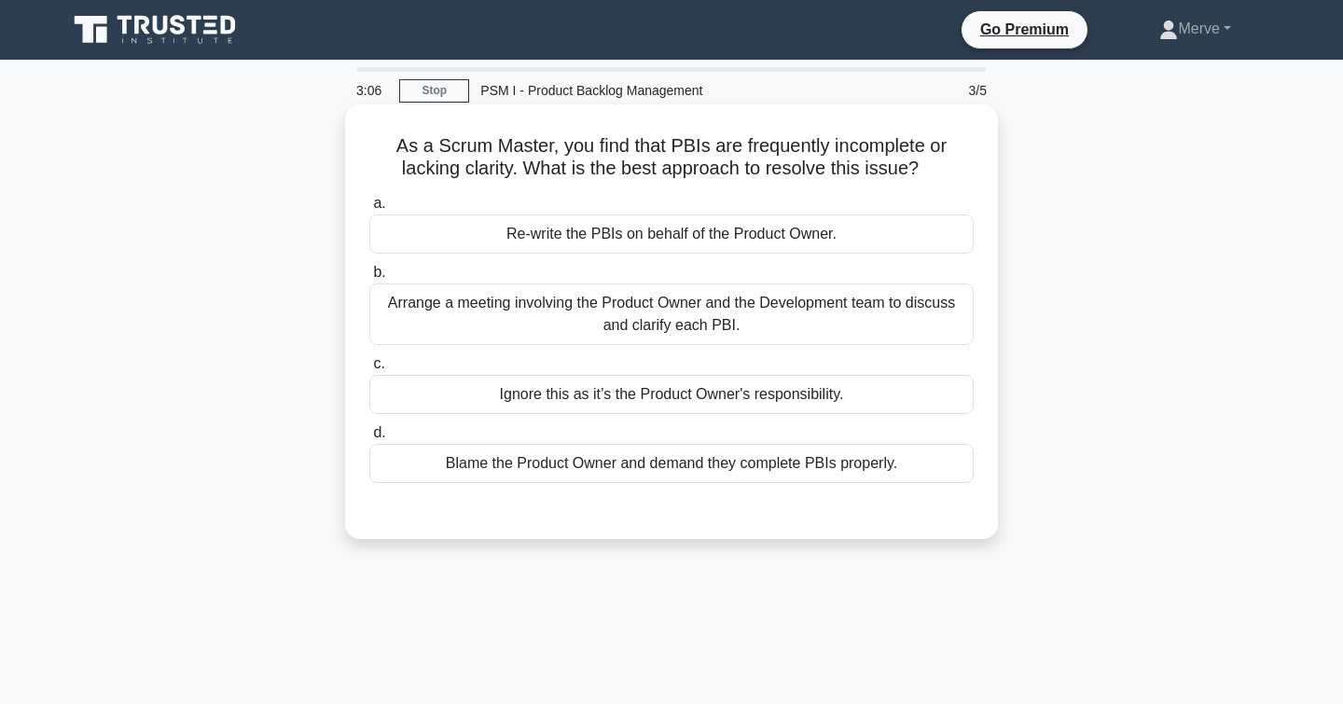
click at [402, 301] on div "Arrange a meeting involving the Product Owner and the Development team to discu…" at bounding box center [671, 314] width 604 height 62
click at [369, 279] on input "b. Arrange a meeting involving the Product Owner and the Development team to di…" at bounding box center [369, 273] width 0 height 12
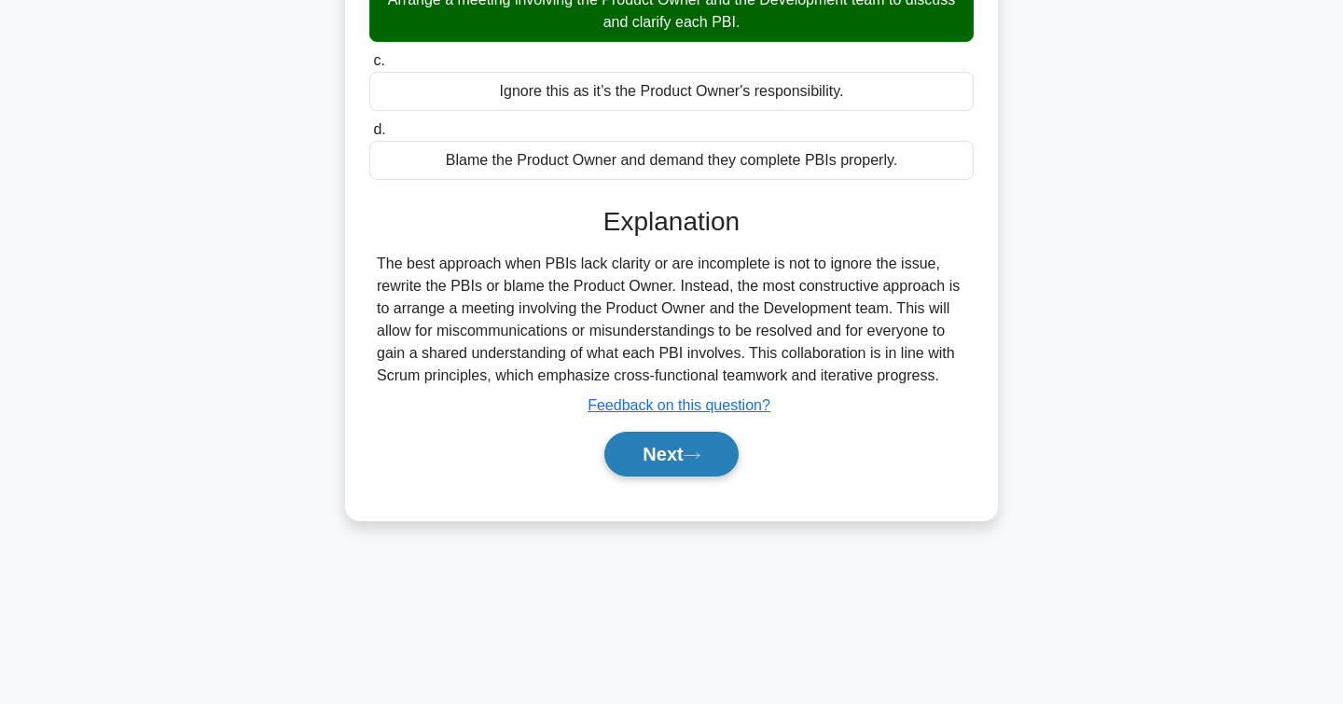
scroll to position [303, 0]
click at [651, 457] on button "Next" at bounding box center [670, 454] width 133 height 45
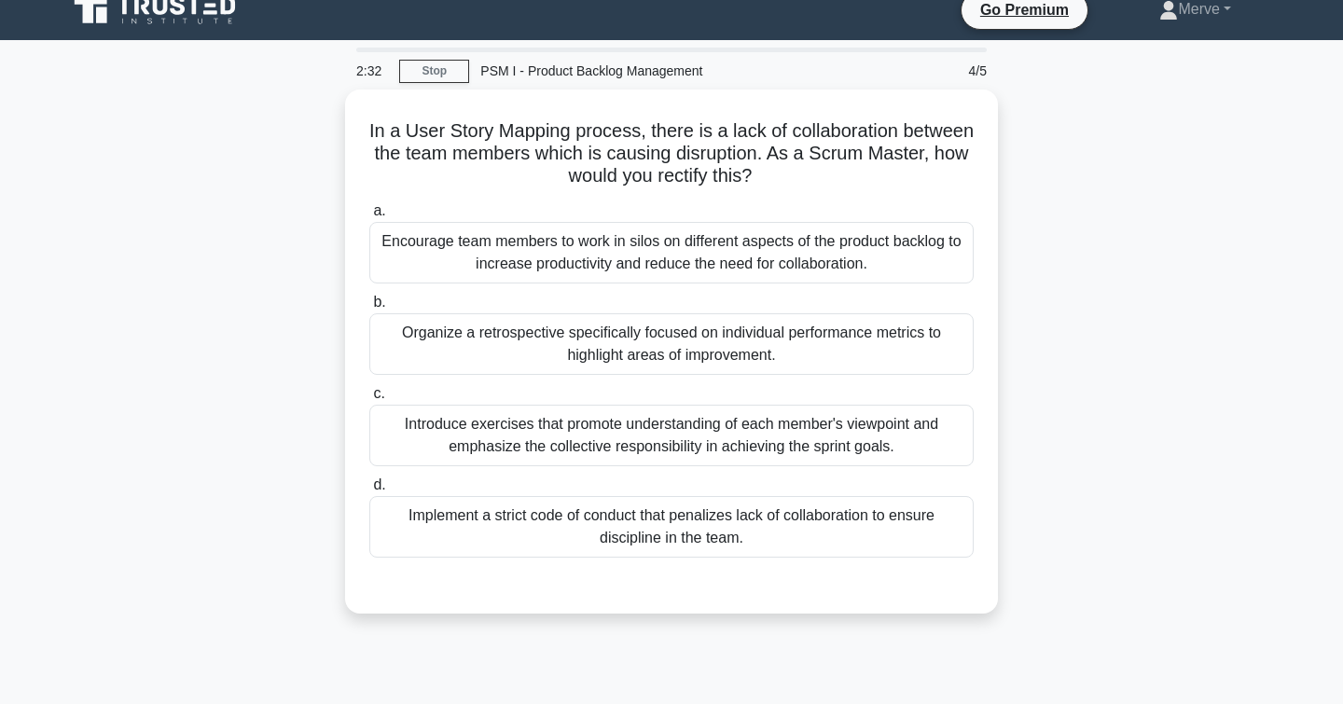
scroll to position [21, 0]
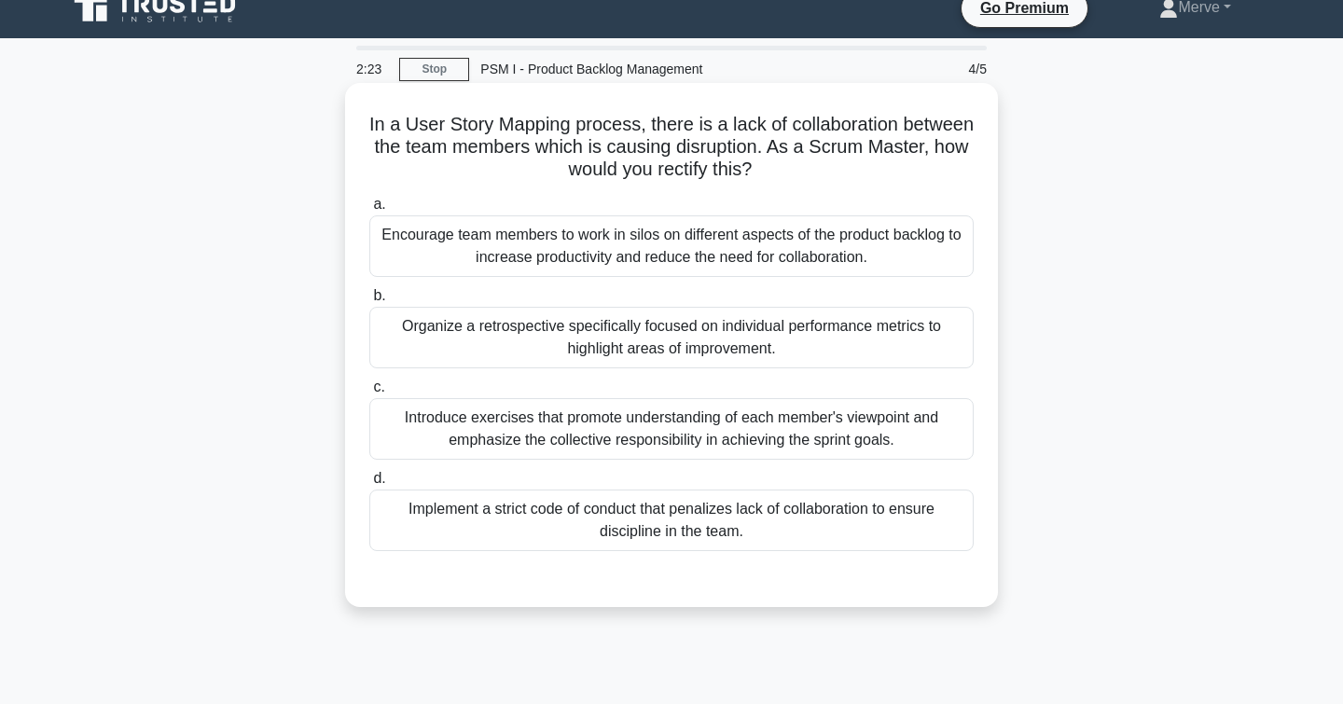
click at [433, 422] on div "Introduce exercises that promote understanding of each member's viewpoint and e…" at bounding box center [671, 429] width 604 height 62
click at [369, 393] on input "c. Introduce exercises that promote understanding of each member's viewpoint an…" at bounding box center [369, 387] width 0 height 12
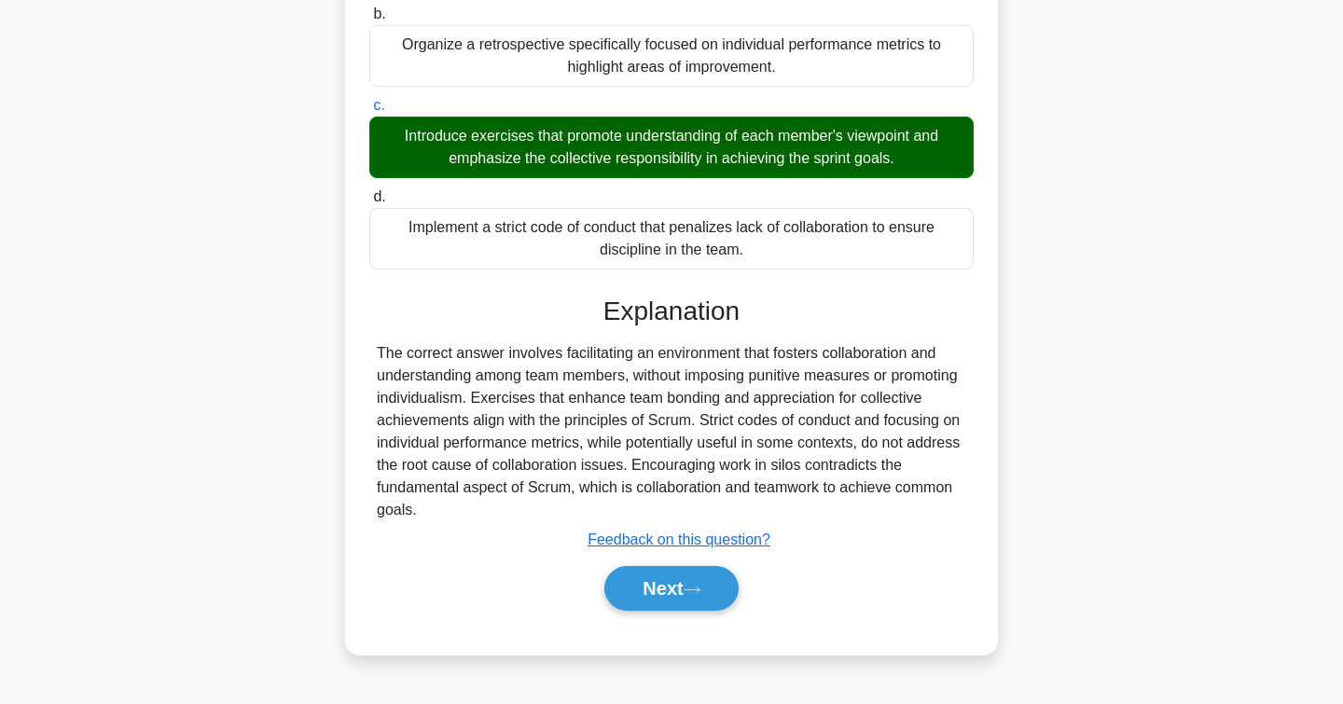
scroll to position [303, 0]
click at [623, 583] on button "Next" at bounding box center [670, 588] width 133 height 45
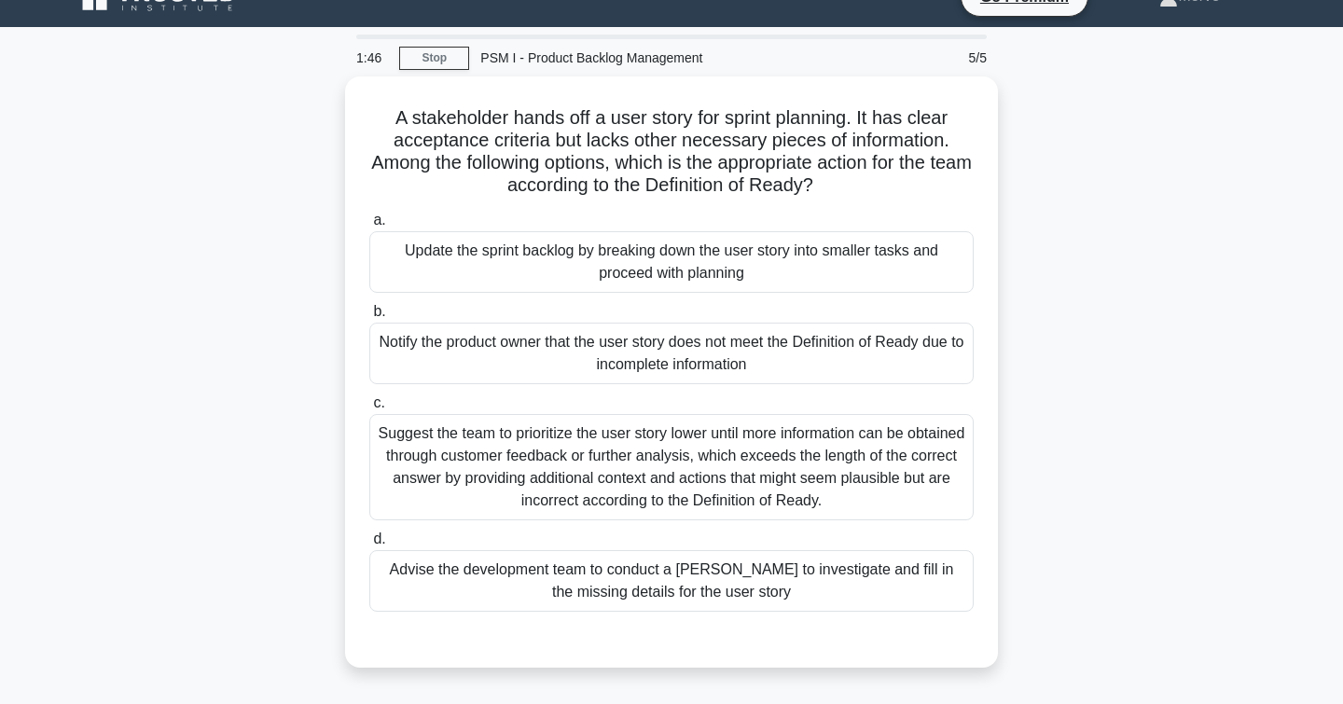
scroll to position [33, 0]
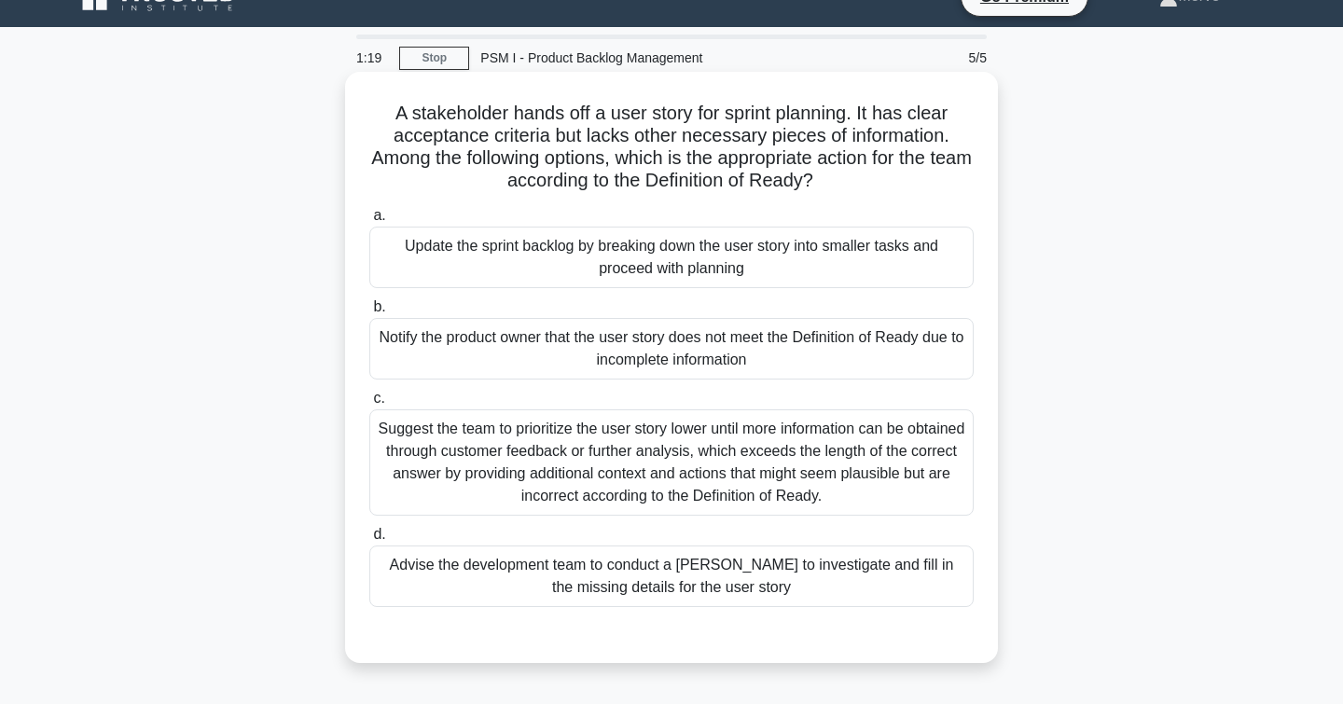
click at [420, 358] on div "Notify the product owner that the user story does not meet the Definition of Re…" at bounding box center [671, 349] width 604 height 62
click at [369, 313] on input "b. Notify the product owner that the user story does not meet the Definition of…" at bounding box center [369, 307] width 0 height 12
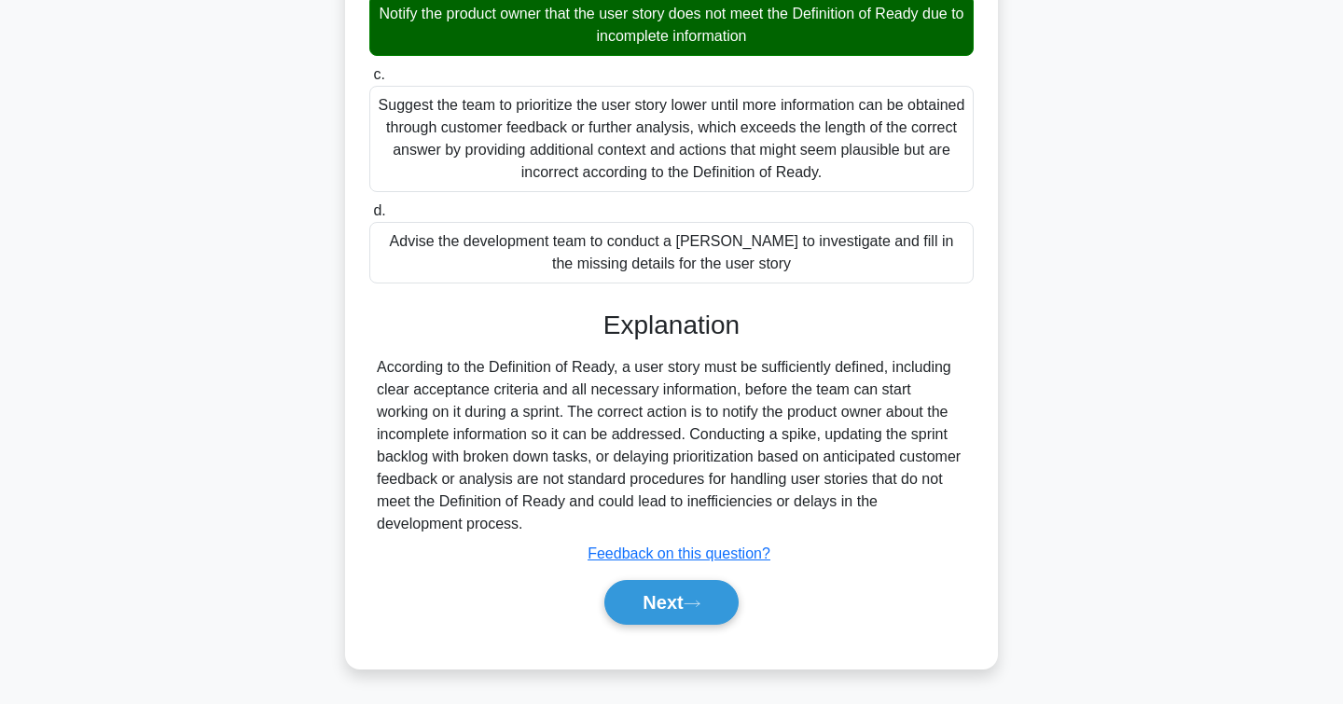
scroll to position [356, 0]
click at [655, 597] on button "Next" at bounding box center [670, 602] width 133 height 45
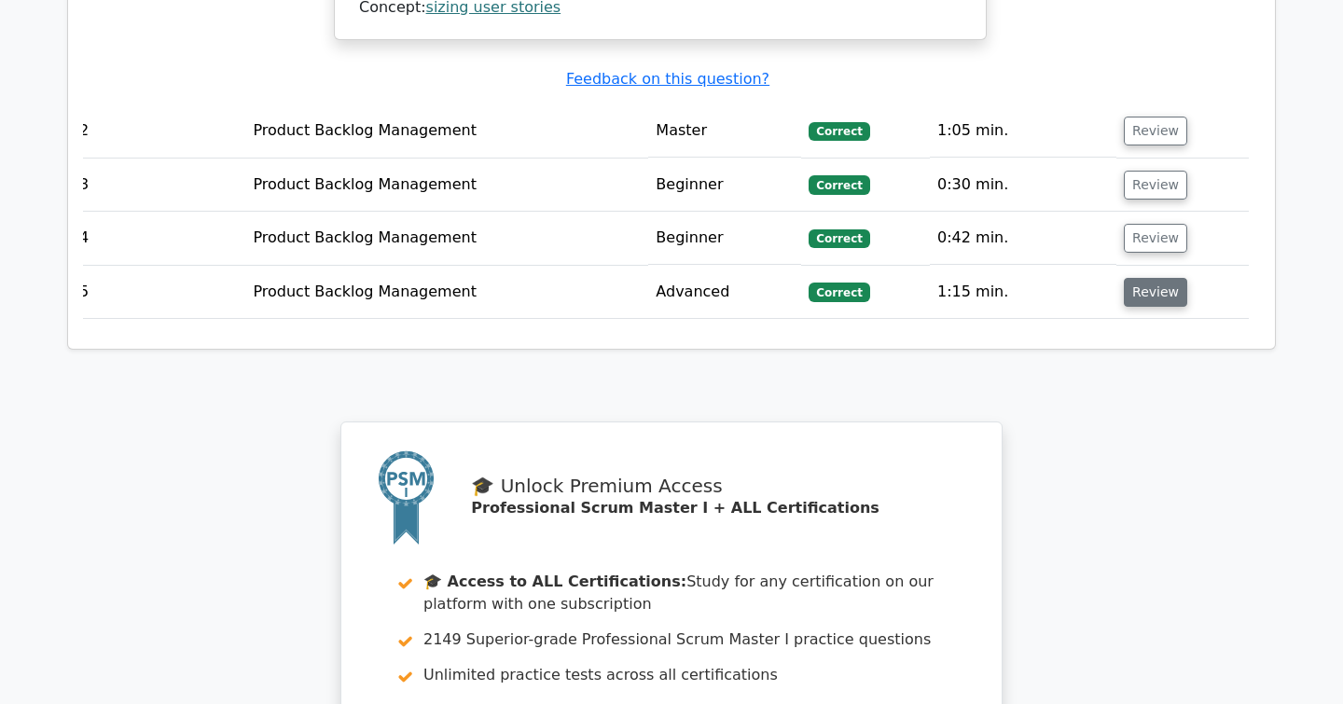
scroll to position [2253, 0]
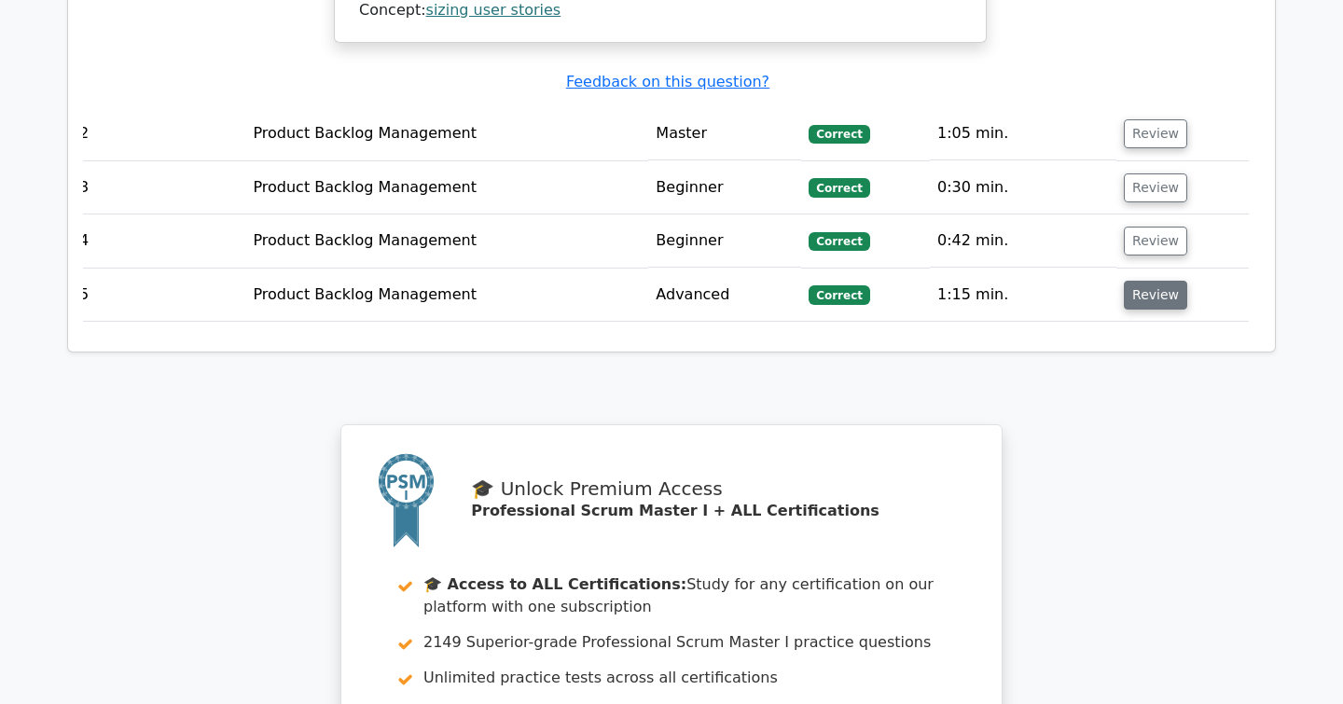
click at [1129, 281] on button "Review" at bounding box center [1154, 295] width 63 height 29
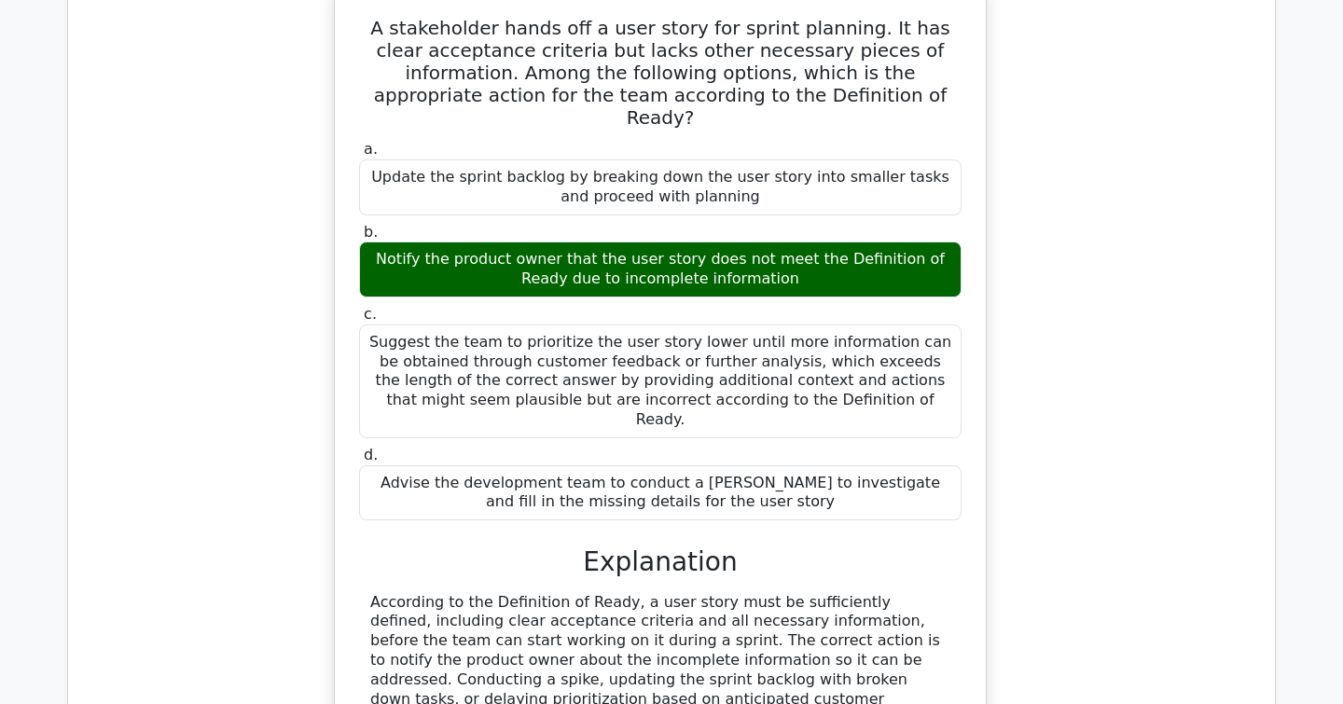
scroll to position [2600, 0]
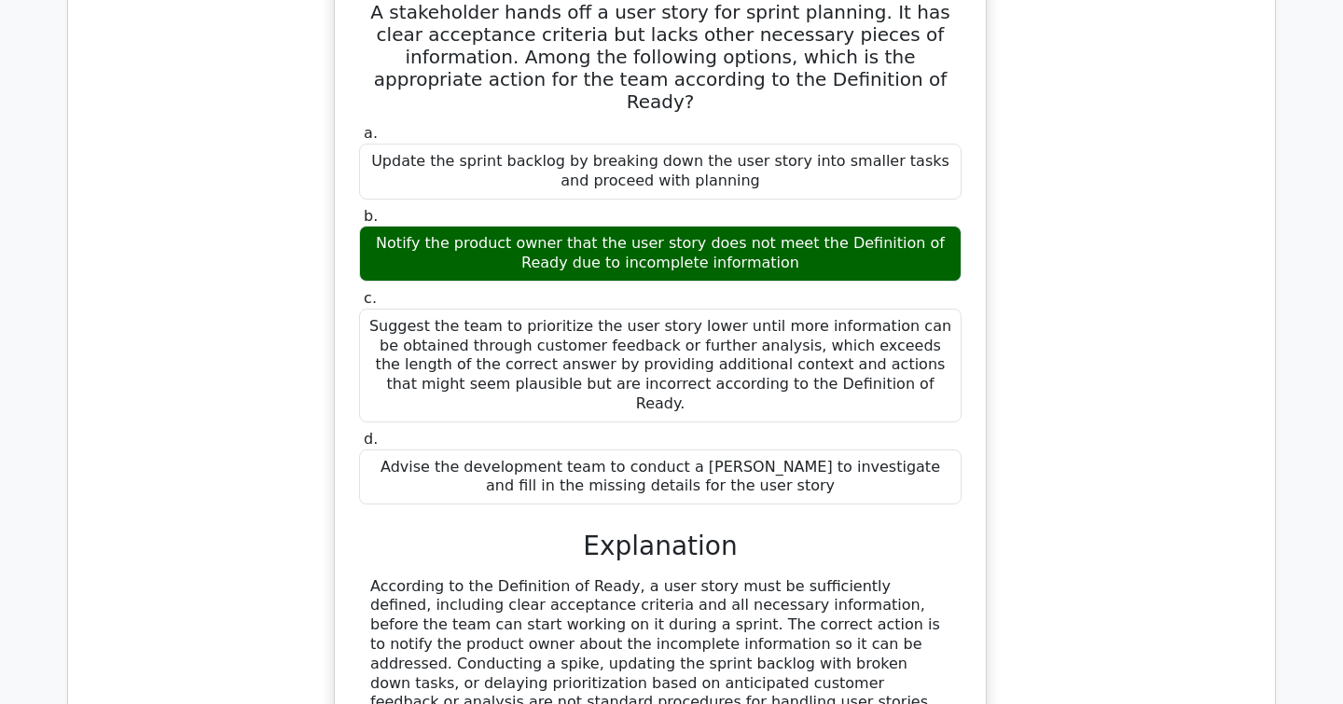
drag, startPoint x: 735, startPoint y: 622, endPoint x: 365, endPoint y: 499, distance: 390.1
click at [365, 577] on div "According to the Definition of Ready, a user story must be sufficiently defined…" at bounding box center [660, 664] width 602 height 174
copy div "According to the Definition of Ready, a user story must be sufficiently defined…"
